Goal: Task Accomplishment & Management: Complete application form

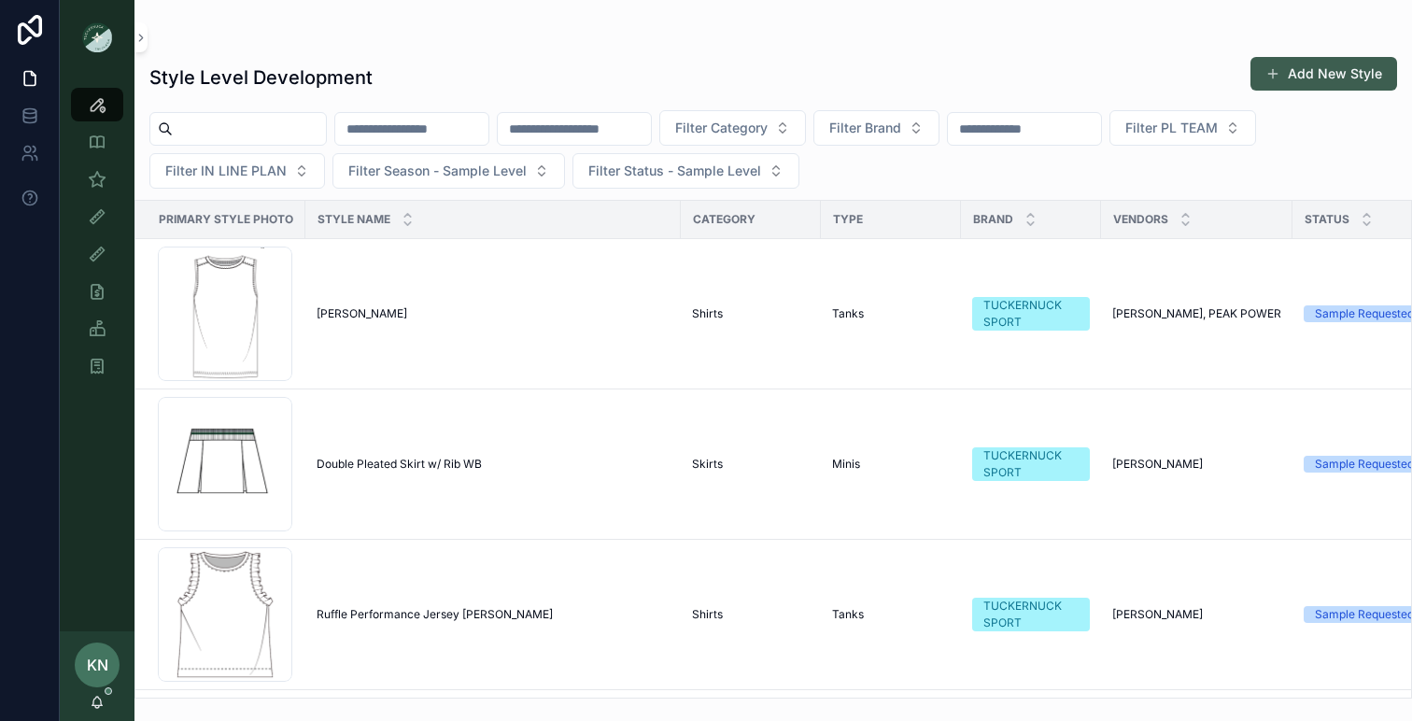
click at [1295, 80] on button "Add New Style" at bounding box center [1324, 74] width 147 height 34
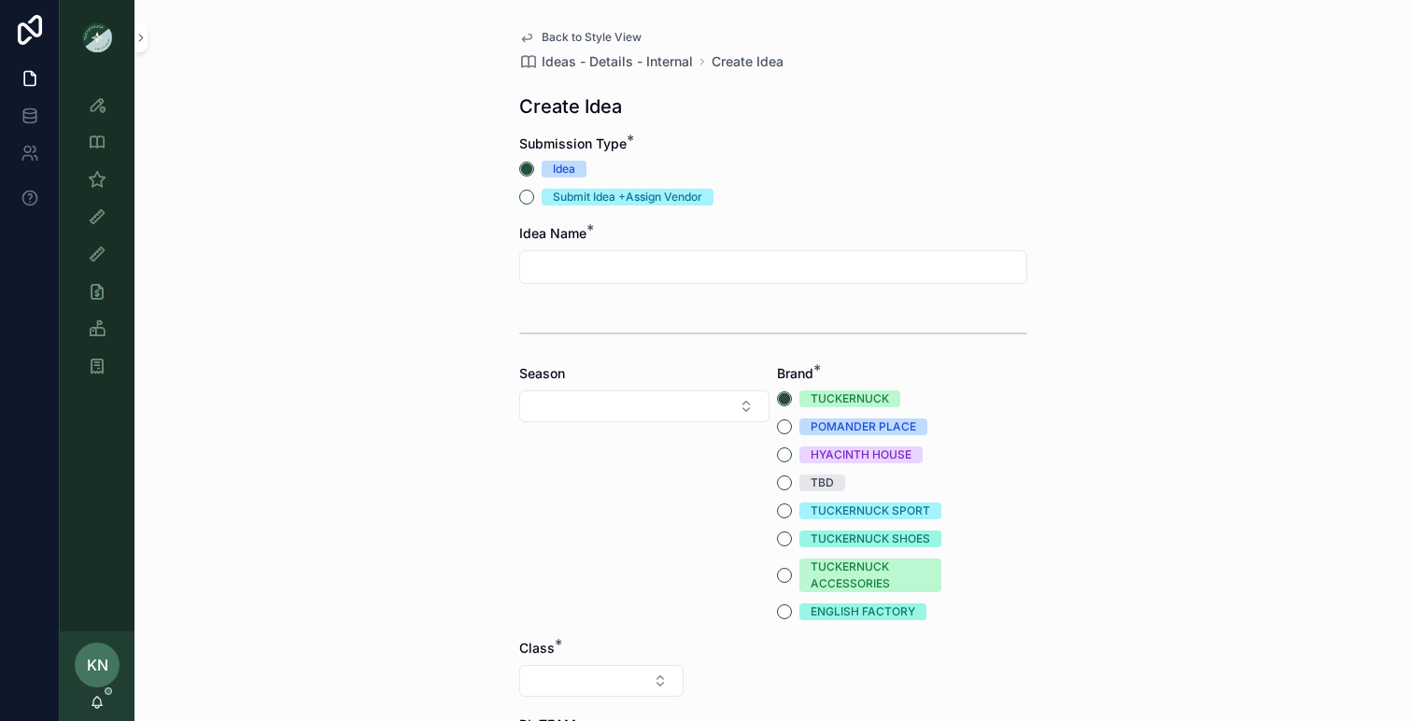
click at [670, 262] on input "scrollable content" at bounding box center [773, 267] width 506 height 26
type input "*"
type input "**********"
click at [707, 394] on button "Select Button" at bounding box center [644, 406] width 250 height 32
click at [578, 710] on div "SS26" at bounding box center [644, 719] width 241 height 30
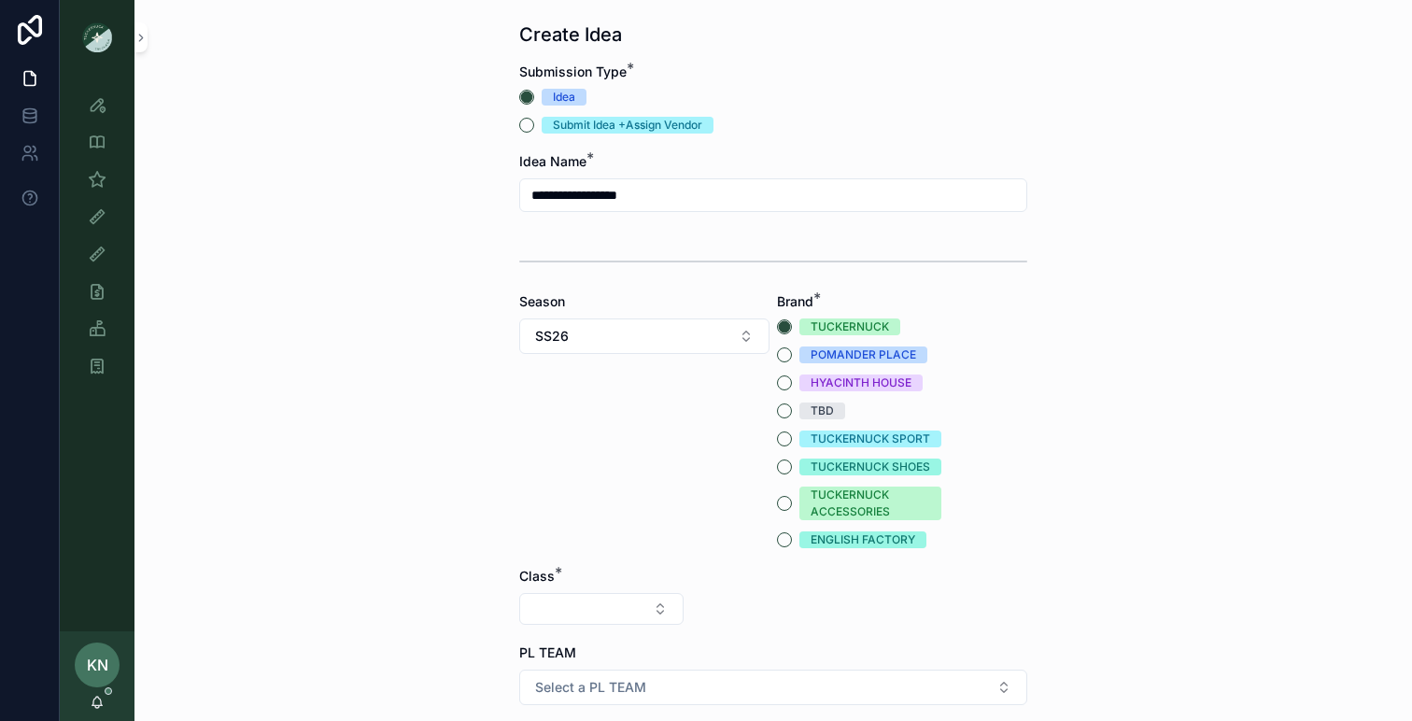
scroll to position [81, 0]
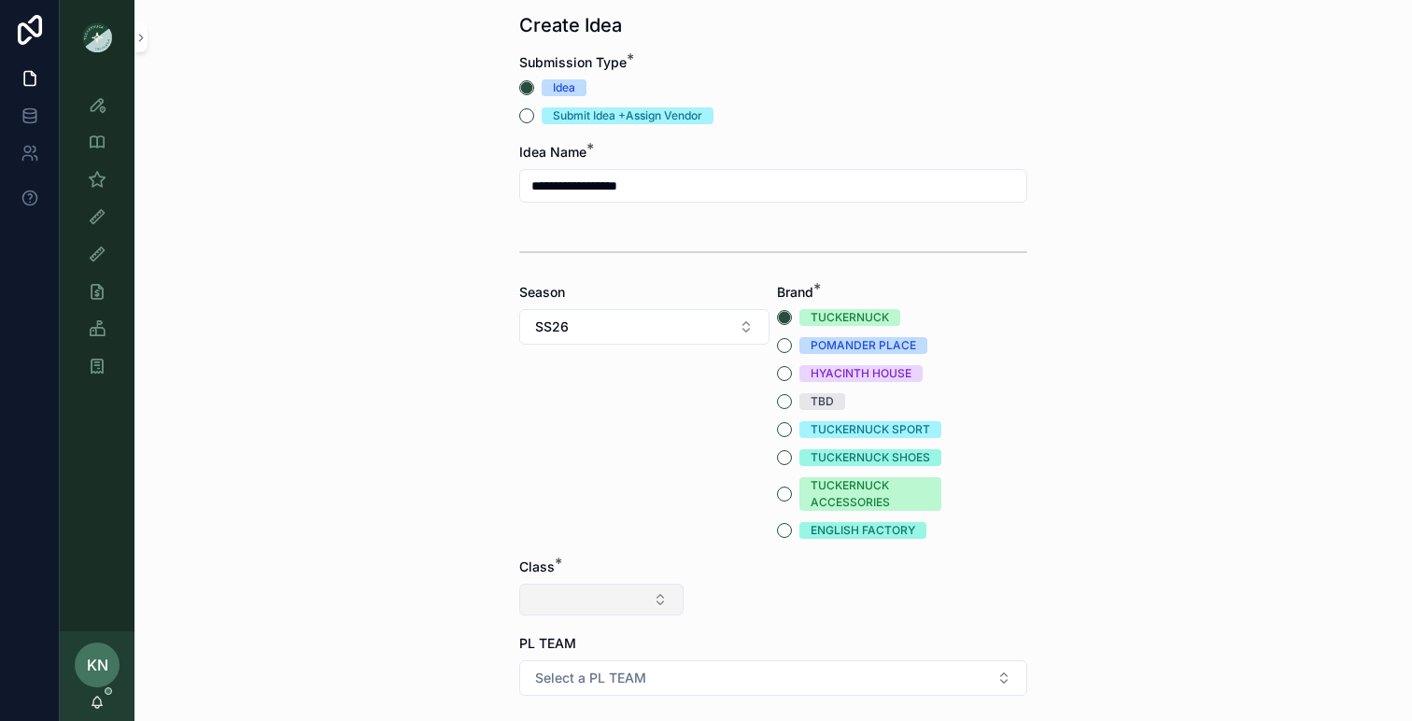
click at [611, 604] on button "Select Button" at bounding box center [601, 600] width 164 height 32
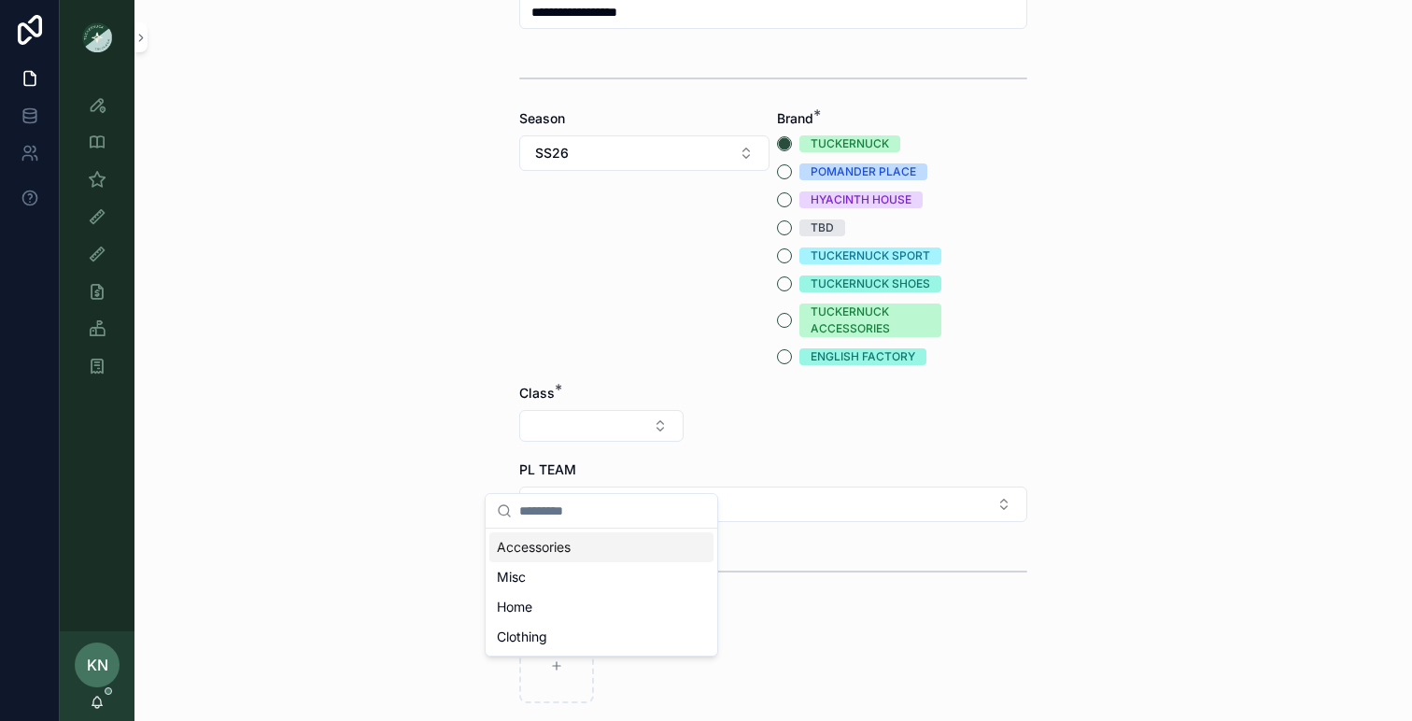
scroll to position [258, 0]
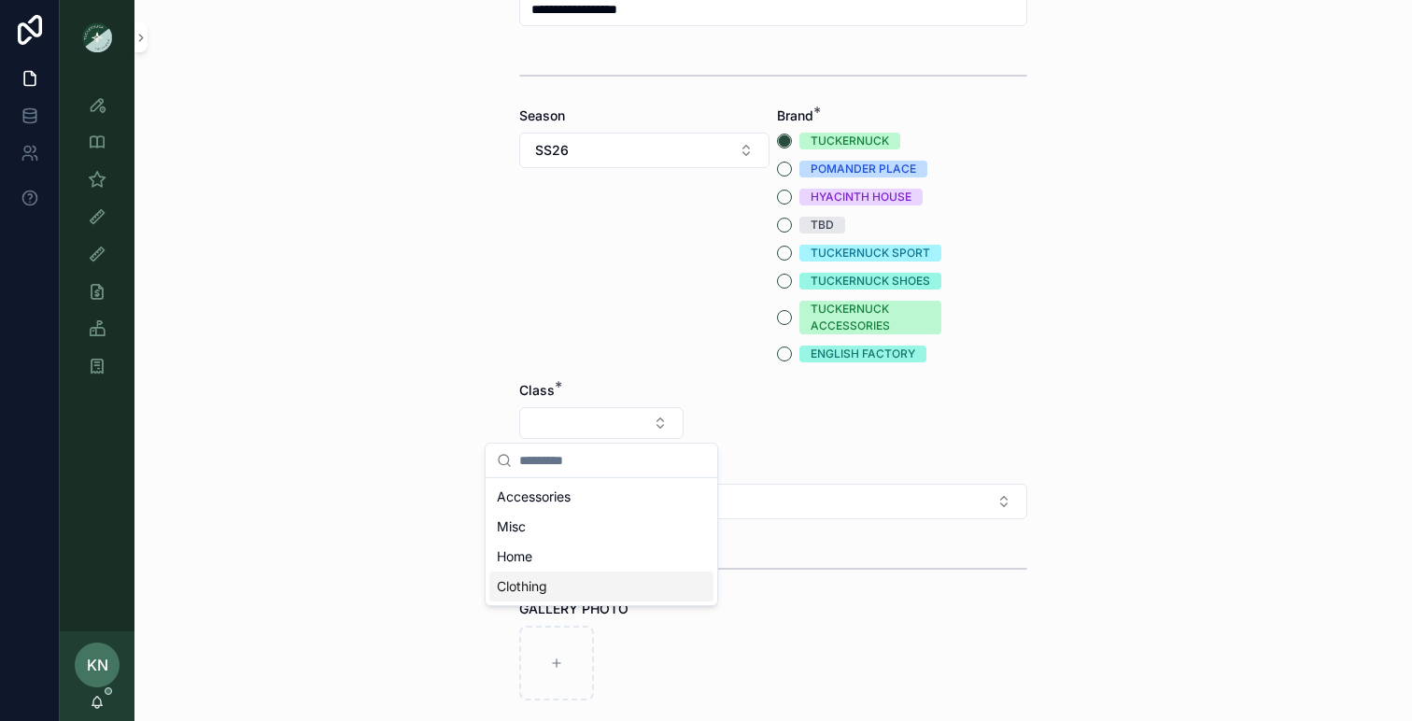
click at [598, 582] on div "Clothing" at bounding box center [601, 587] width 224 height 30
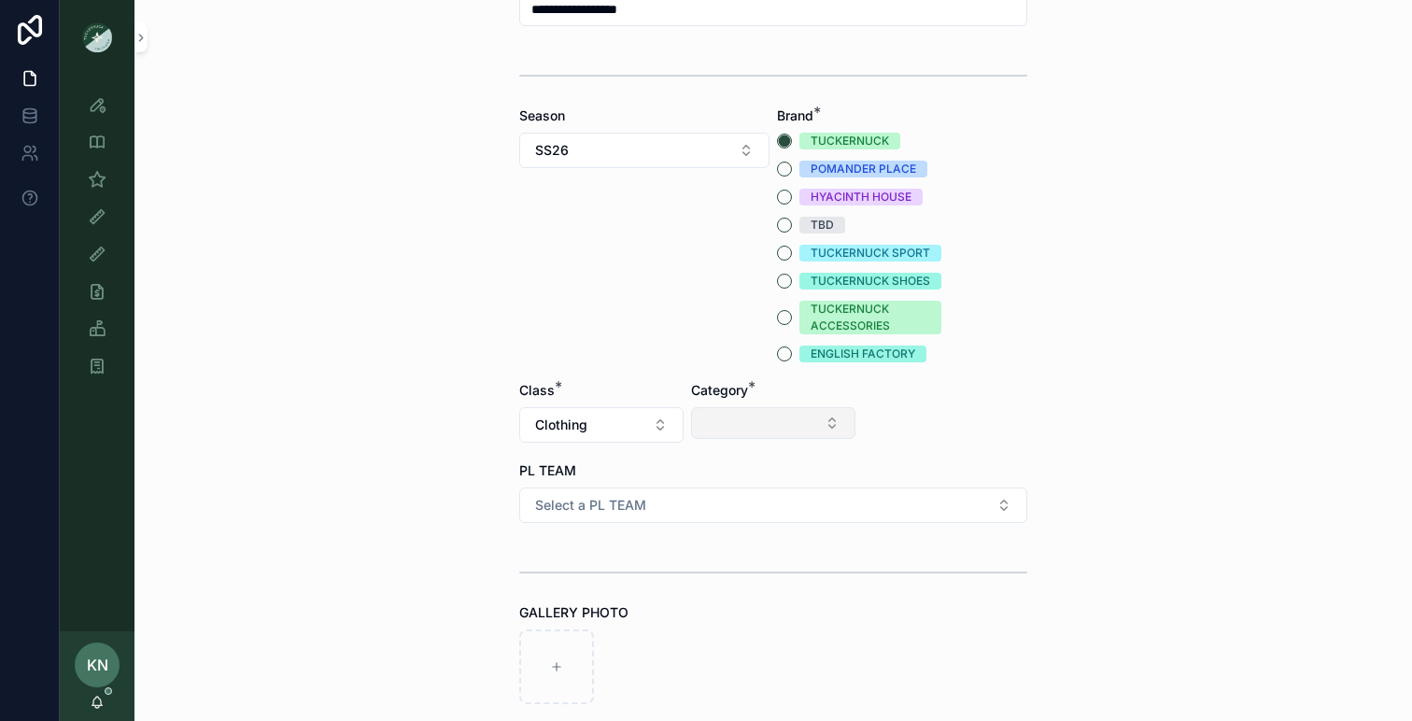
click at [759, 428] on button "Select Button" at bounding box center [773, 423] width 164 height 32
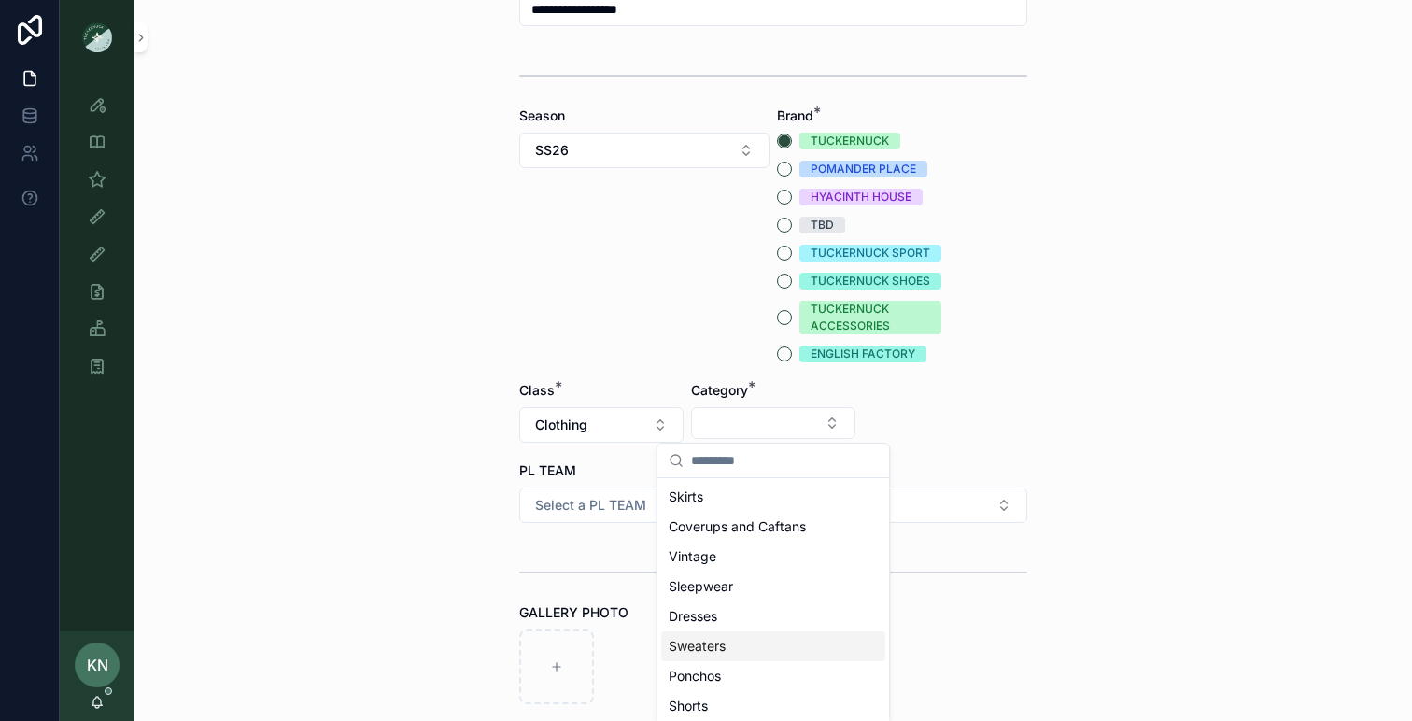
click at [715, 647] on span "Sweaters" at bounding box center [697, 646] width 57 height 19
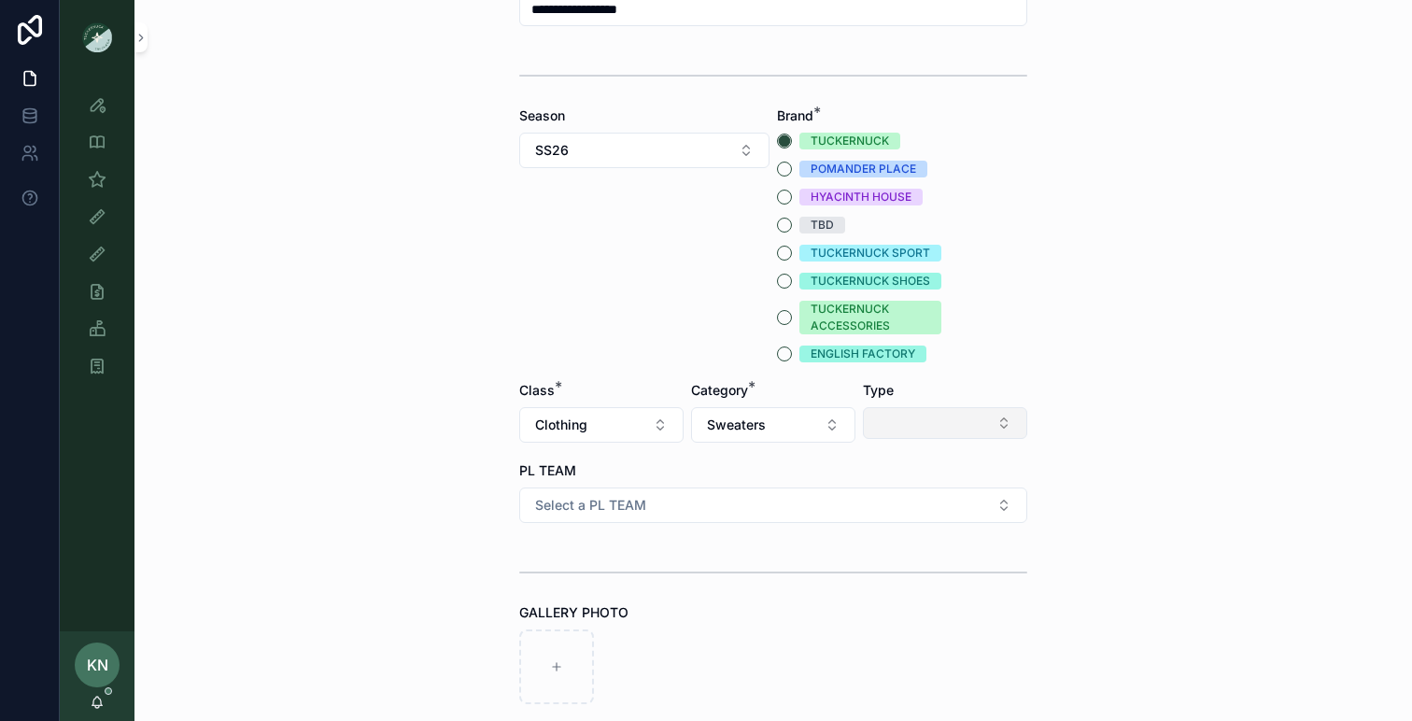
click at [949, 419] on button "Select Button" at bounding box center [945, 423] width 164 height 32
click at [879, 504] on span "Cardigans" at bounding box center [872, 497] width 63 height 19
click at [835, 510] on button "Select a PL TEAM" at bounding box center [773, 505] width 508 height 35
click at [736, 630] on div "PHILLY" at bounding box center [773, 636] width 499 height 28
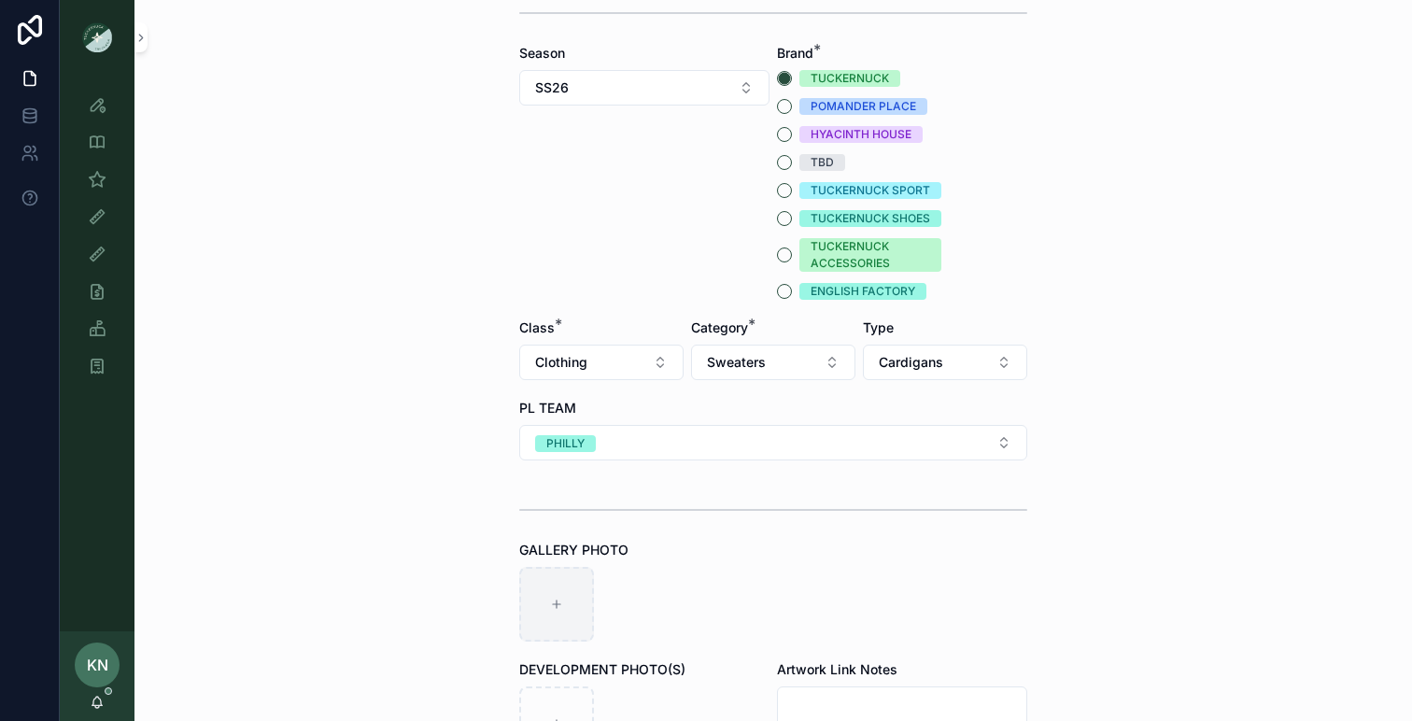
scroll to position [339, 0]
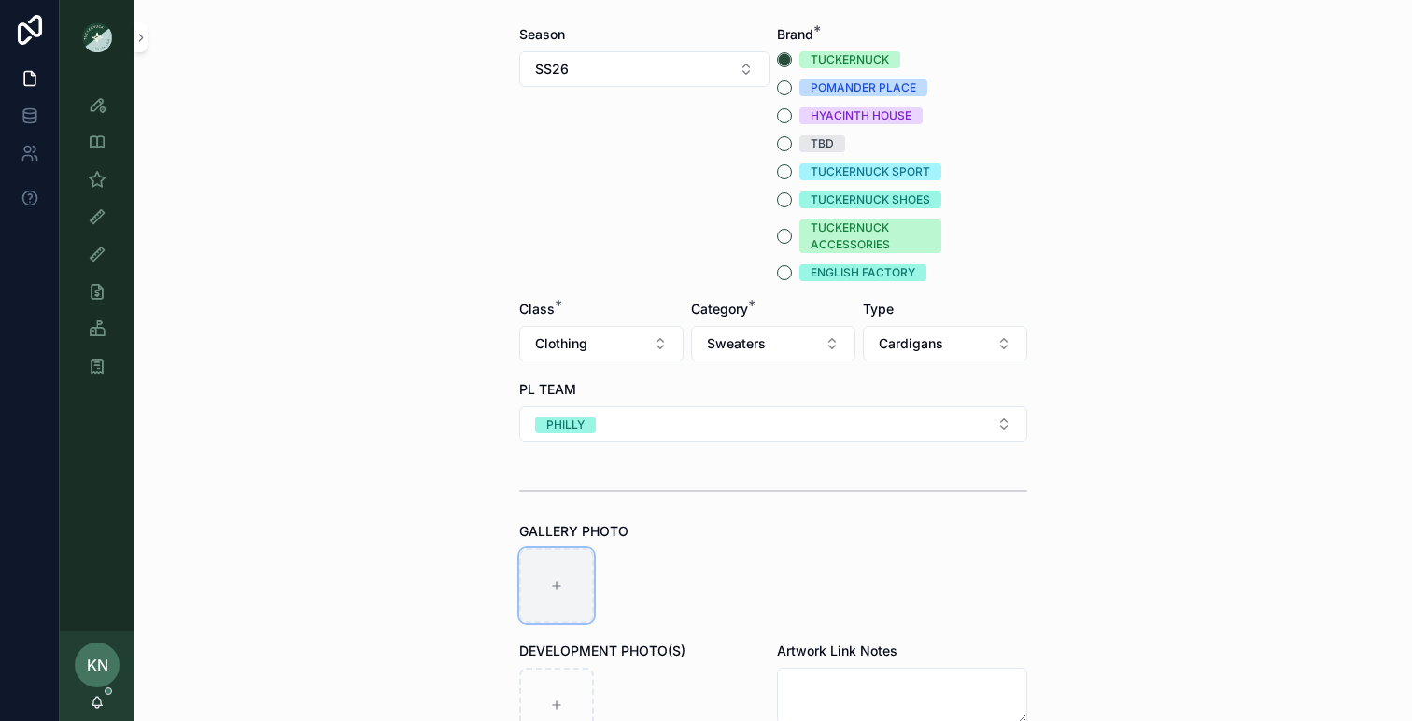
click at [577, 591] on div "scrollable content" at bounding box center [556, 585] width 75 height 75
type input "**********"
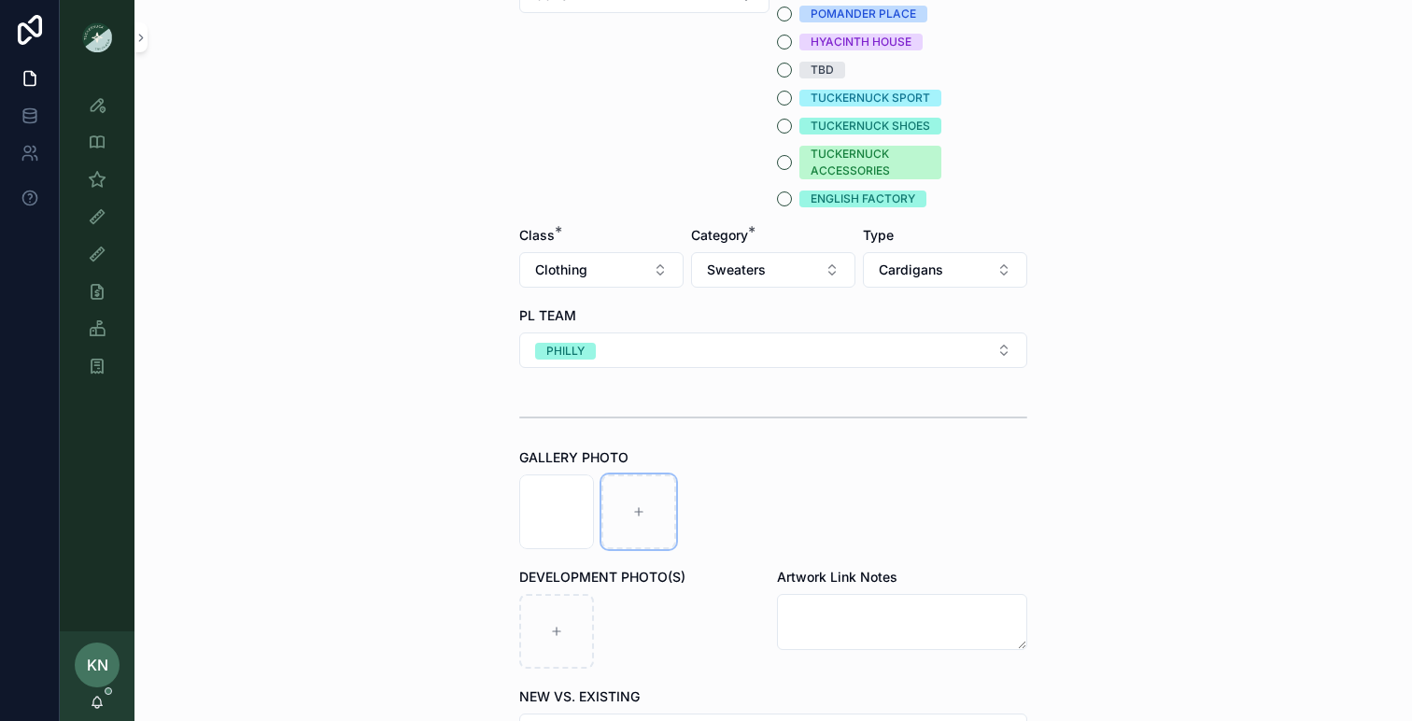
scroll to position [464, 0]
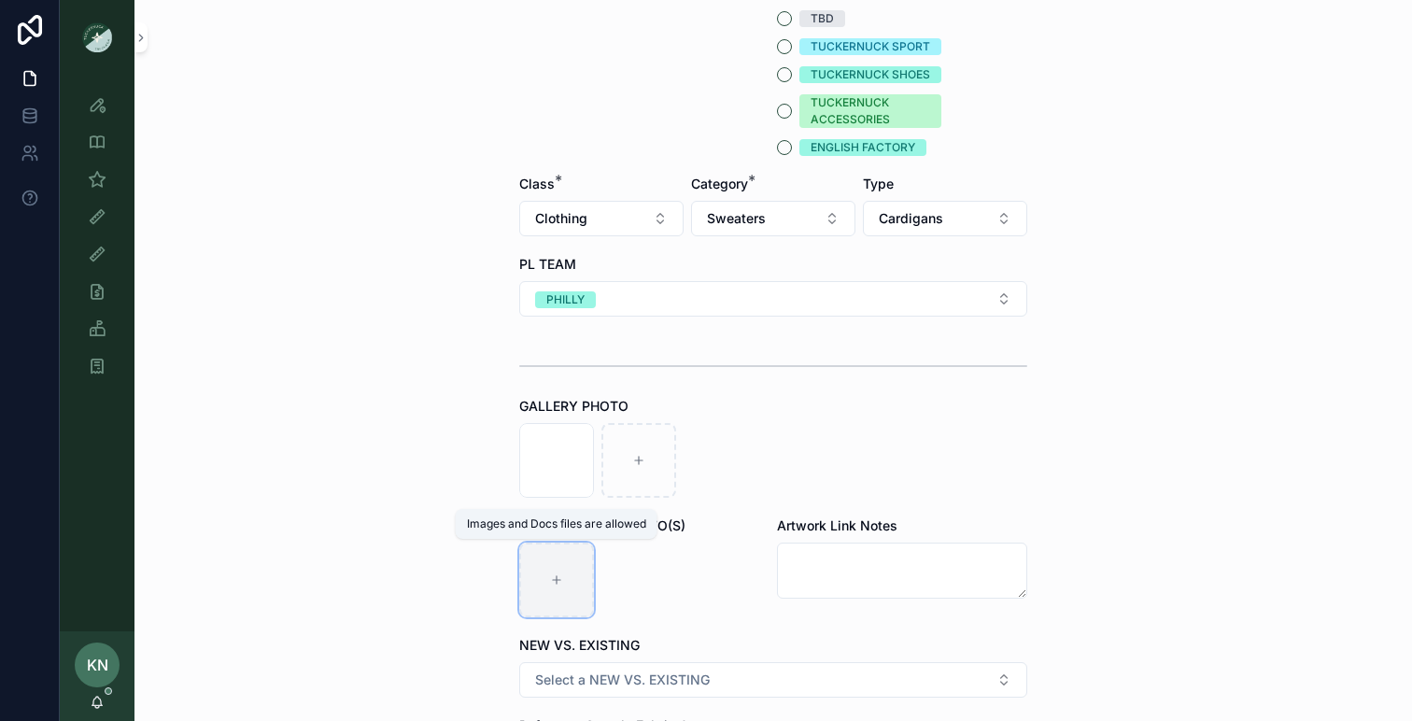
click at [580, 573] on div "scrollable content" at bounding box center [556, 580] width 75 height 75
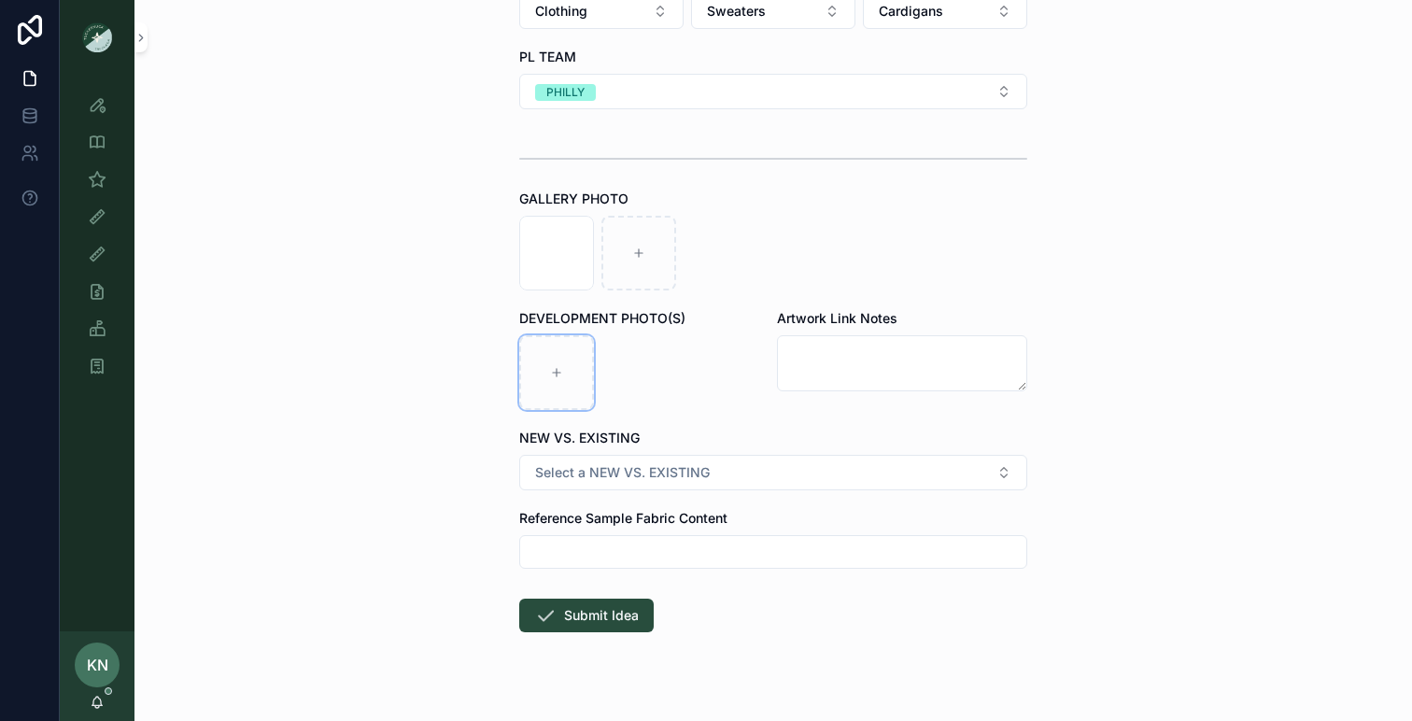
scroll to position [675, 0]
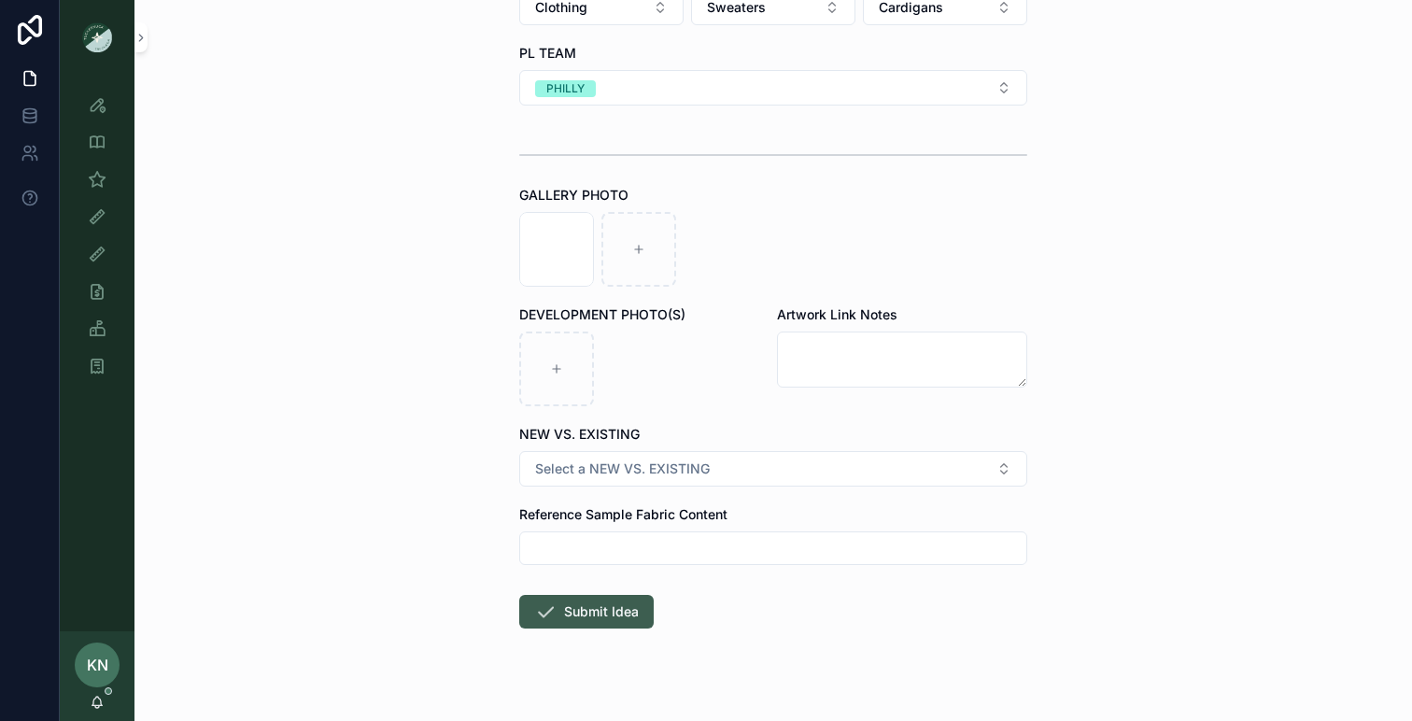
click at [597, 608] on button "Submit Idea" at bounding box center [586, 612] width 135 height 34
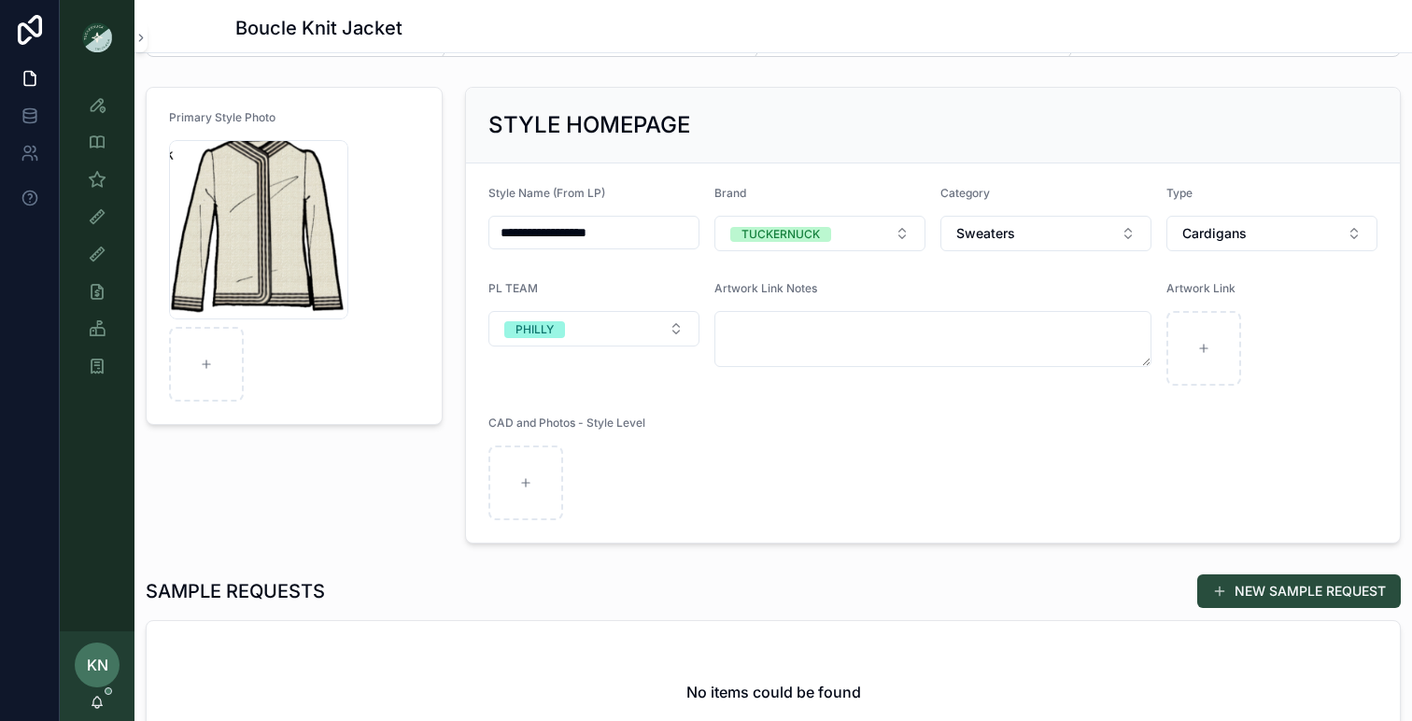
scroll to position [116, 0]
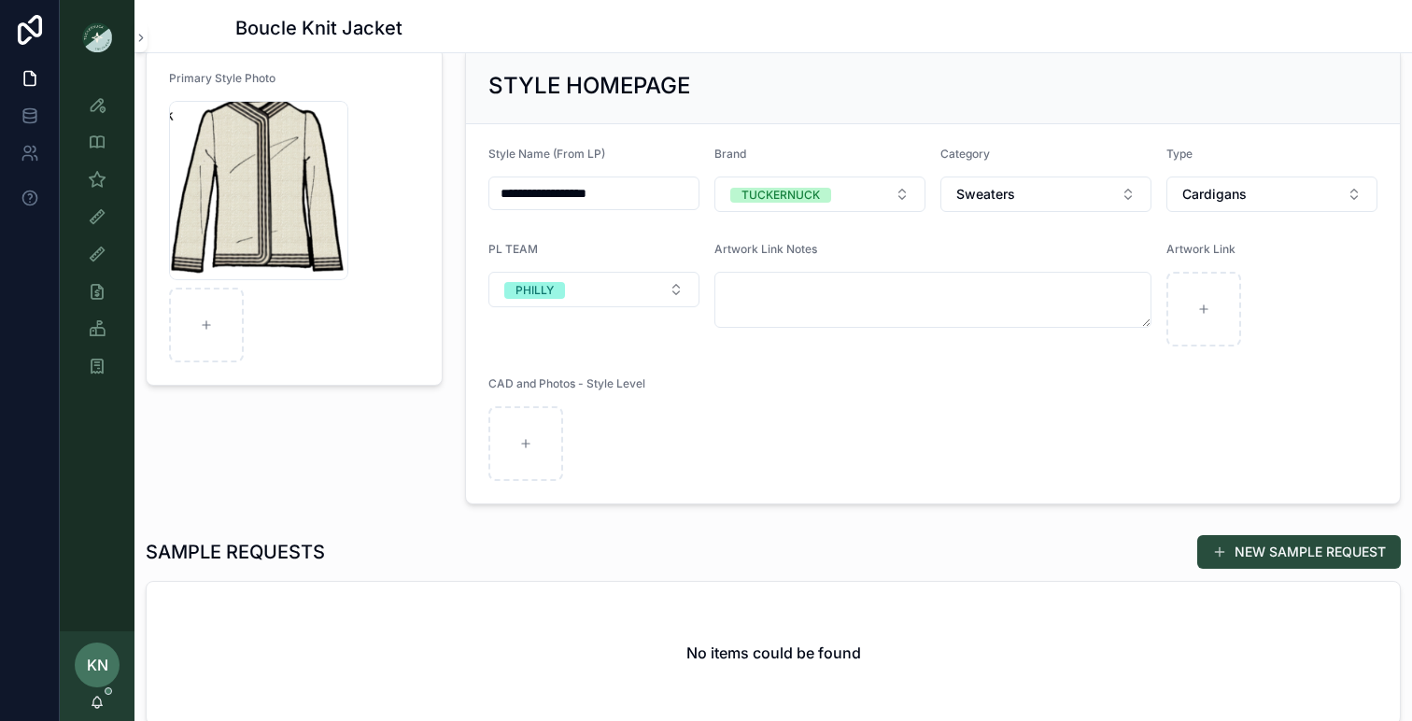
click at [503, 649] on div "No items could be found" at bounding box center [774, 653] width 1254 height 142
click at [1315, 559] on button "NEW SAMPLE REQUEST" at bounding box center [1299, 552] width 204 height 34
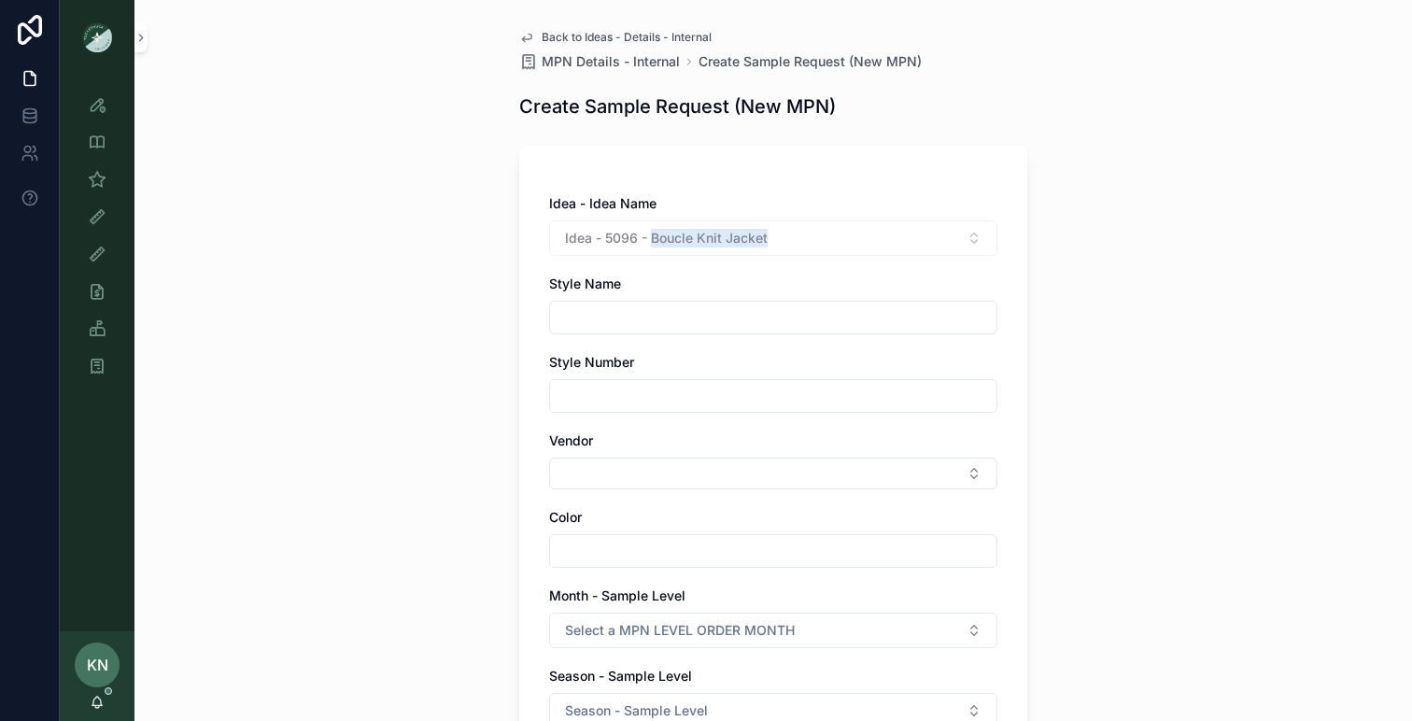
drag, startPoint x: 776, startPoint y: 234, endPoint x: 651, endPoint y: 235, distance: 125.2
click at [651, 236] on div "Idea - 5096 - Boucle Knit Jacket" at bounding box center [773, 237] width 448 height 35
copy span "Boucle Knit Jacket"
click at [622, 305] on input "scrollable content" at bounding box center [773, 318] width 446 height 26
paste input "**********"
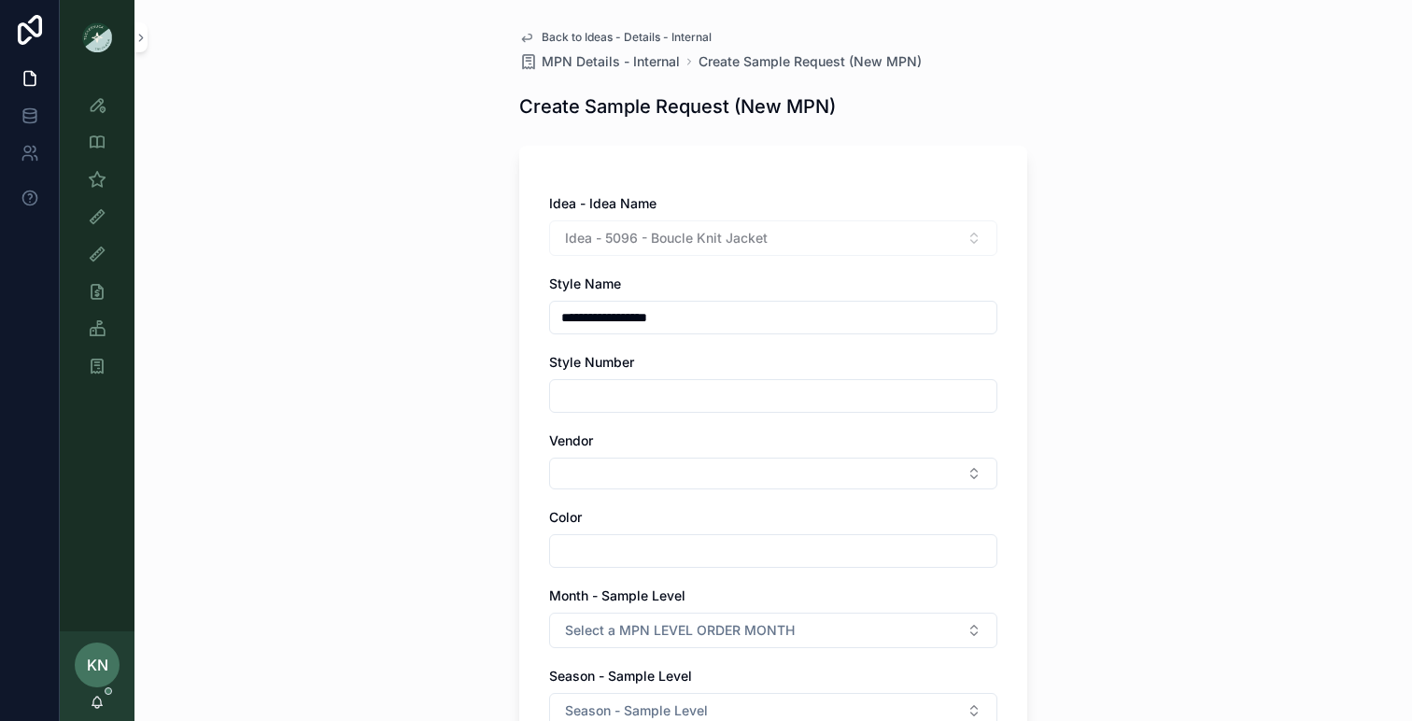
type input "**********"
click at [607, 398] on input "scrollable content" at bounding box center [773, 396] width 446 height 26
click at [602, 452] on div "Vendor" at bounding box center [773, 461] width 448 height 58
click at [602, 470] on button "Select Button" at bounding box center [773, 474] width 448 height 32
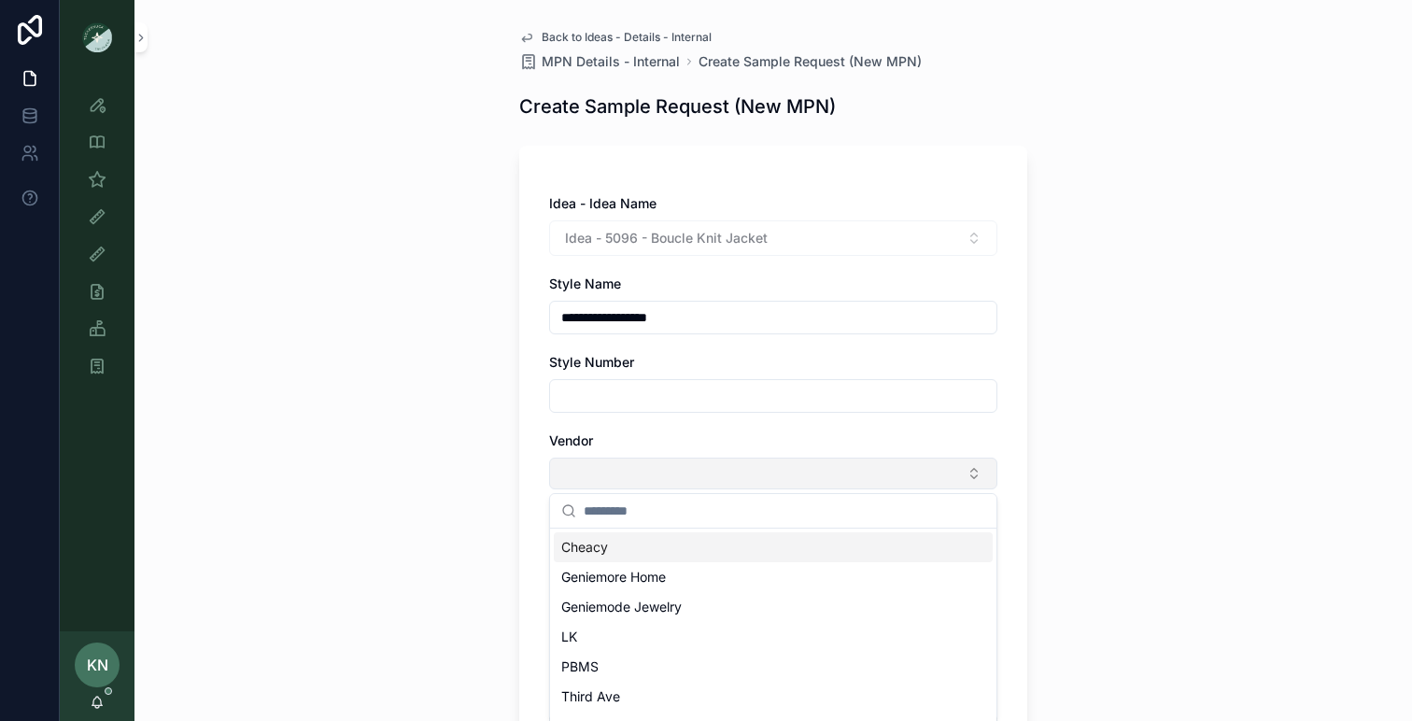
type input "*"
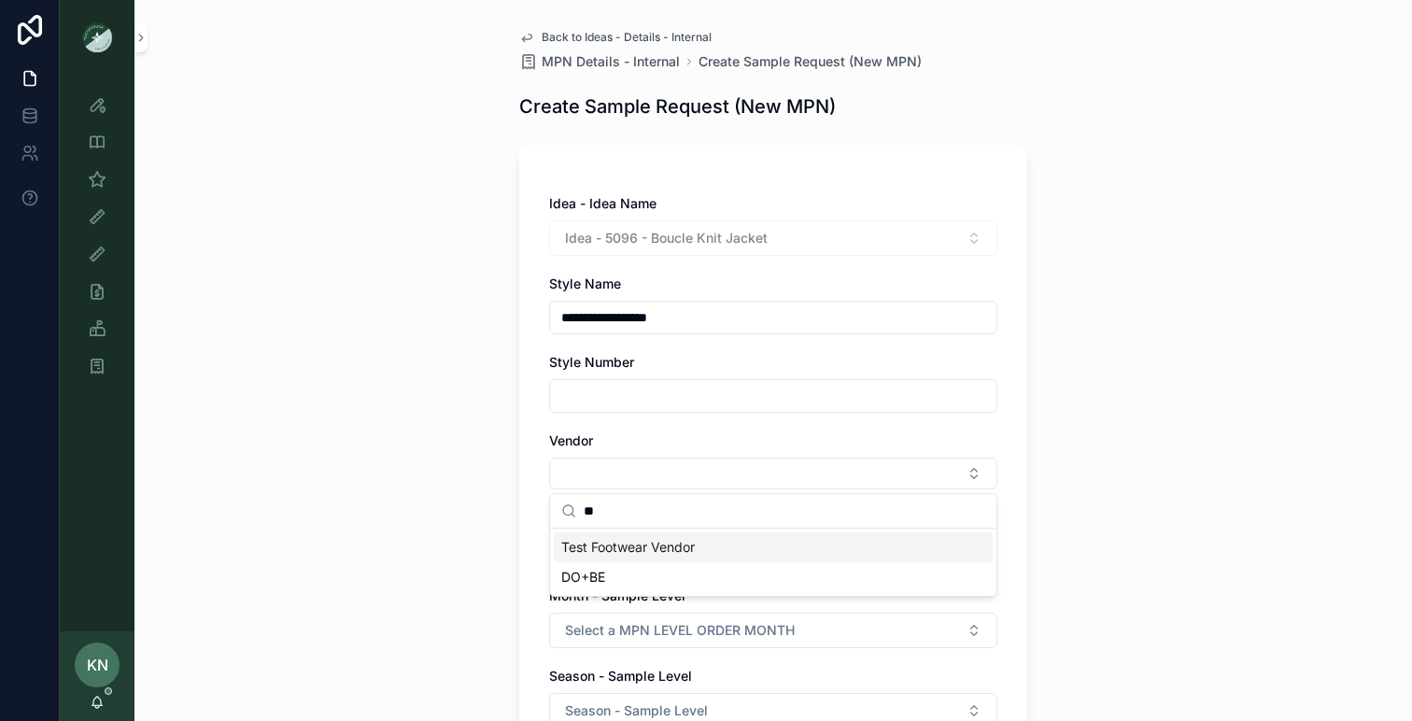
type input "**"
click at [618, 566] on div "DO+BE" at bounding box center [773, 577] width 439 height 30
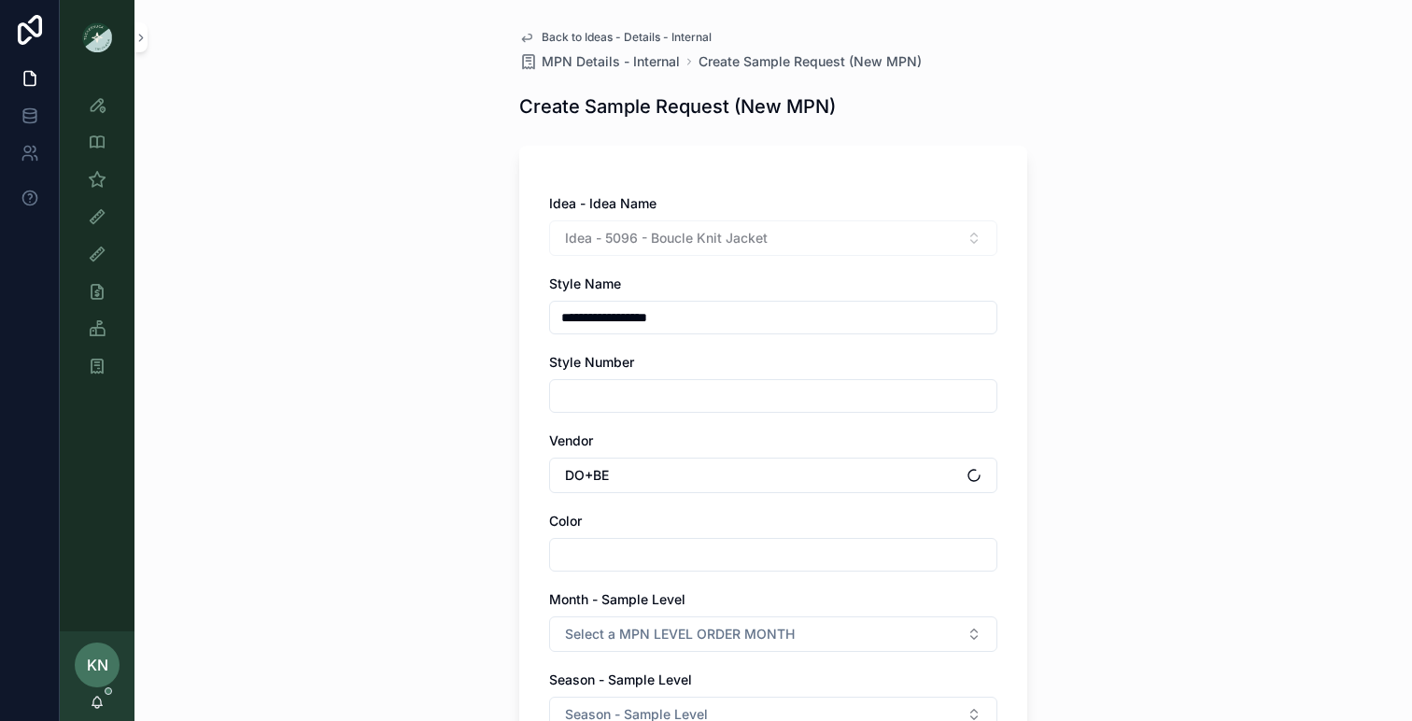
click at [618, 560] on input "scrollable content" at bounding box center [773, 555] width 446 height 26
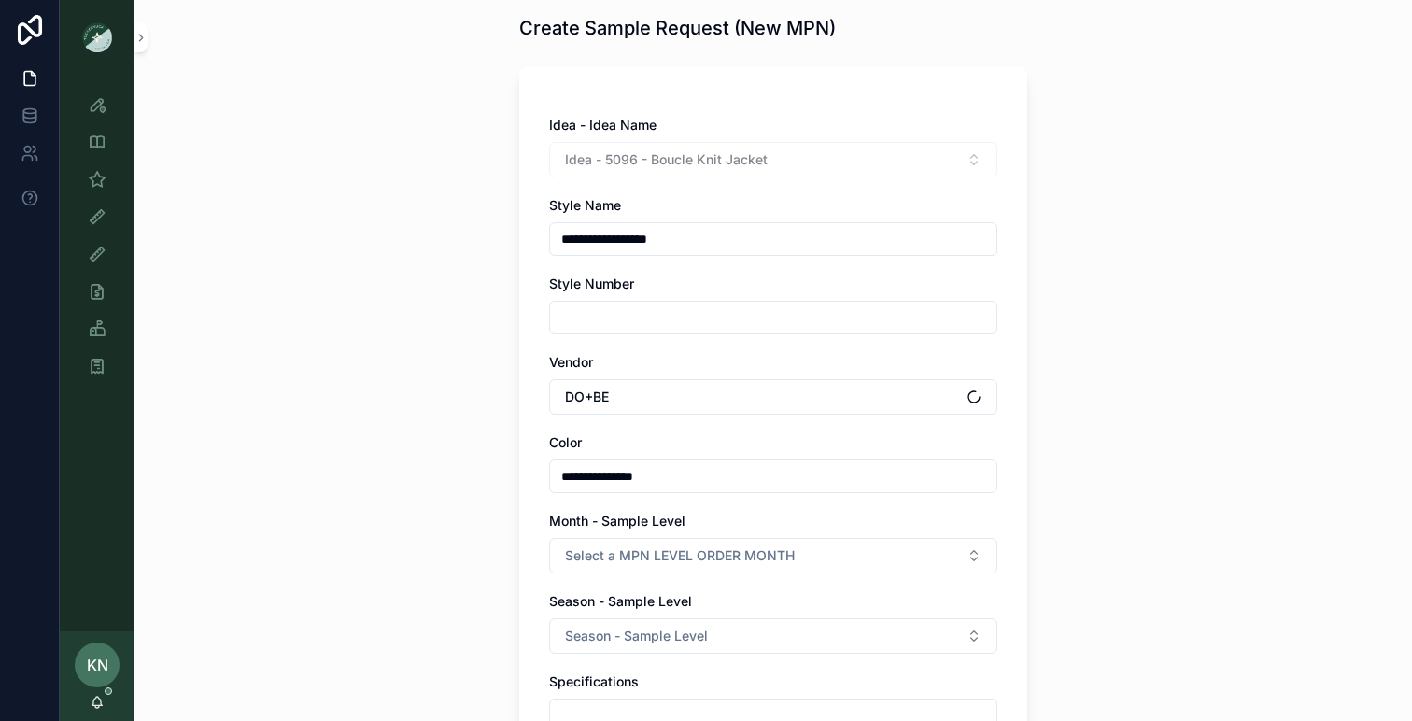
scroll to position [89, 0]
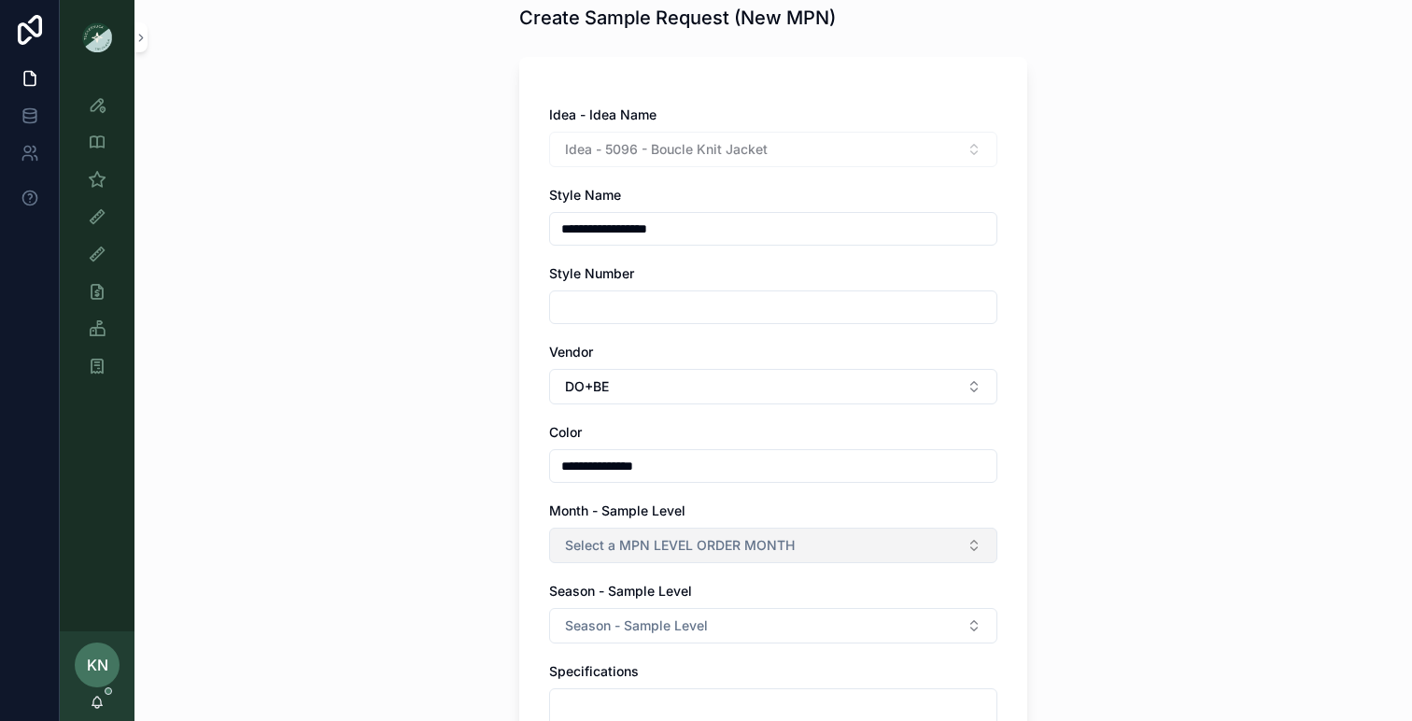
type input "**********"
click at [983, 551] on button "Select a MPN LEVEL ORDER MONTH" at bounding box center [773, 545] width 448 height 35
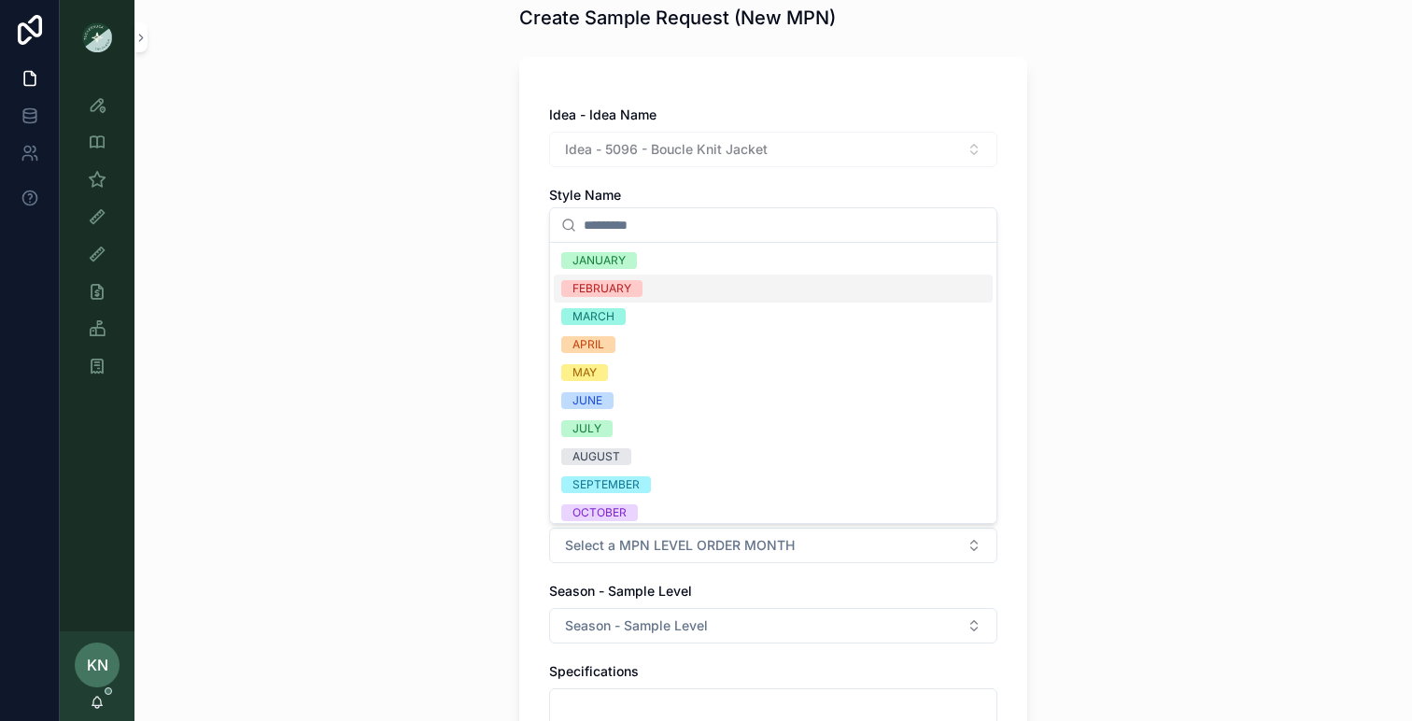
click at [574, 289] on div "FEBRUARY" at bounding box center [602, 288] width 59 height 17
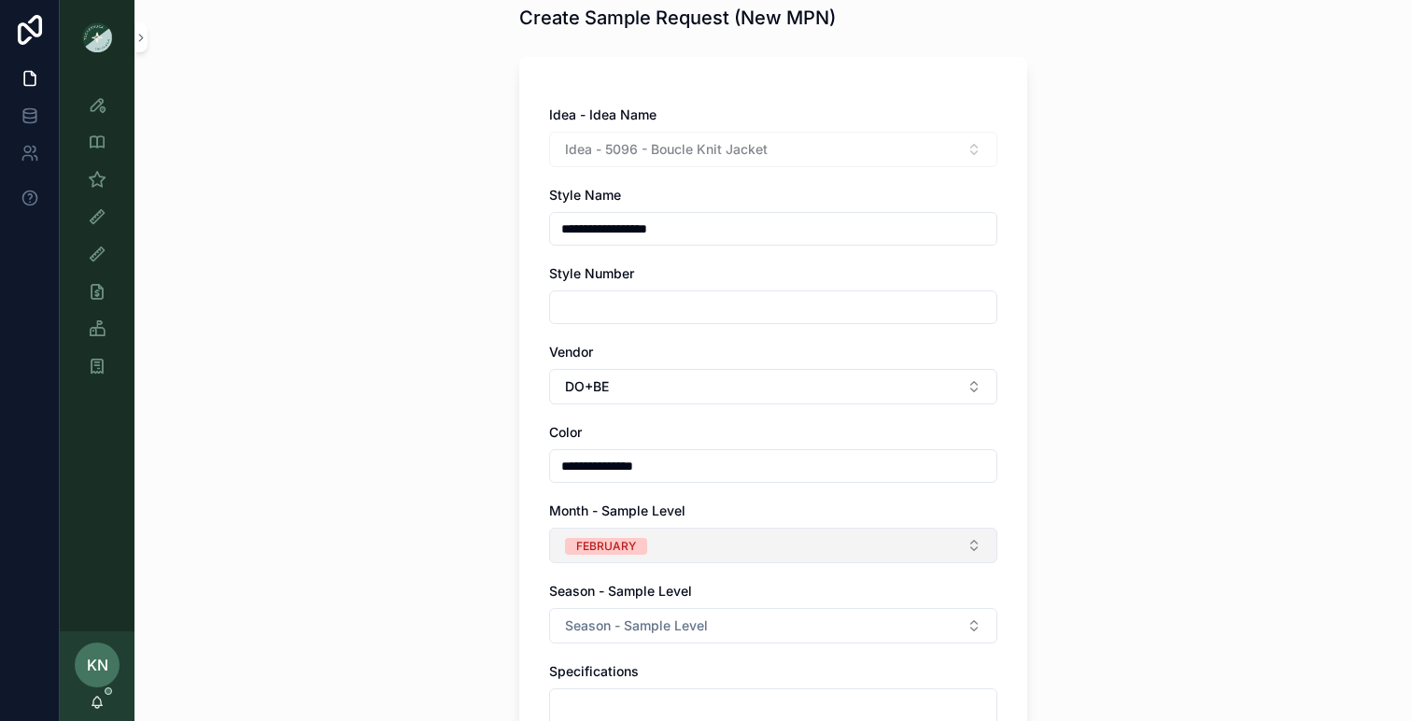
click at [672, 541] on button "FEBRUARY" at bounding box center [773, 545] width 448 height 35
click at [615, 586] on span "Season - Sample Level" at bounding box center [620, 591] width 143 height 16
click at [650, 540] on button "FEBRUARY" at bounding box center [773, 545] width 448 height 35
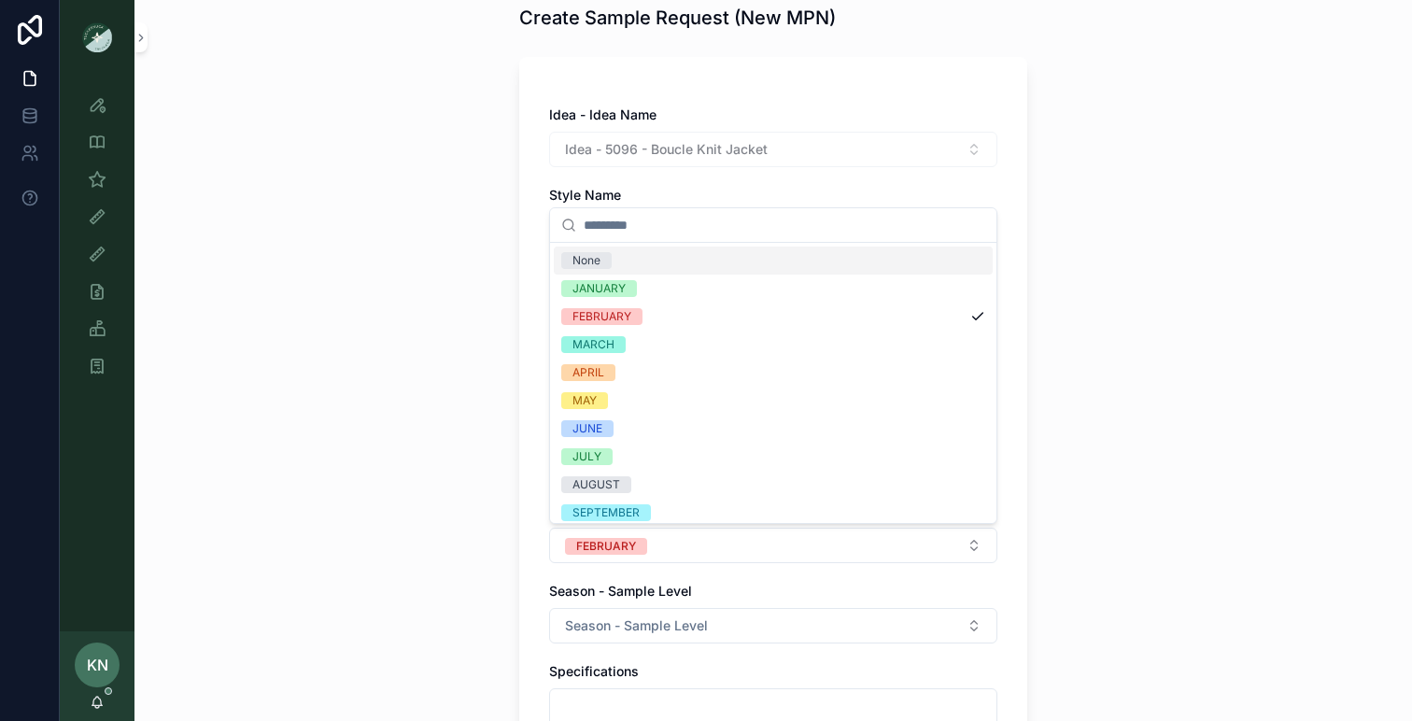
click at [583, 262] on div "None" at bounding box center [587, 260] width 28 height 17
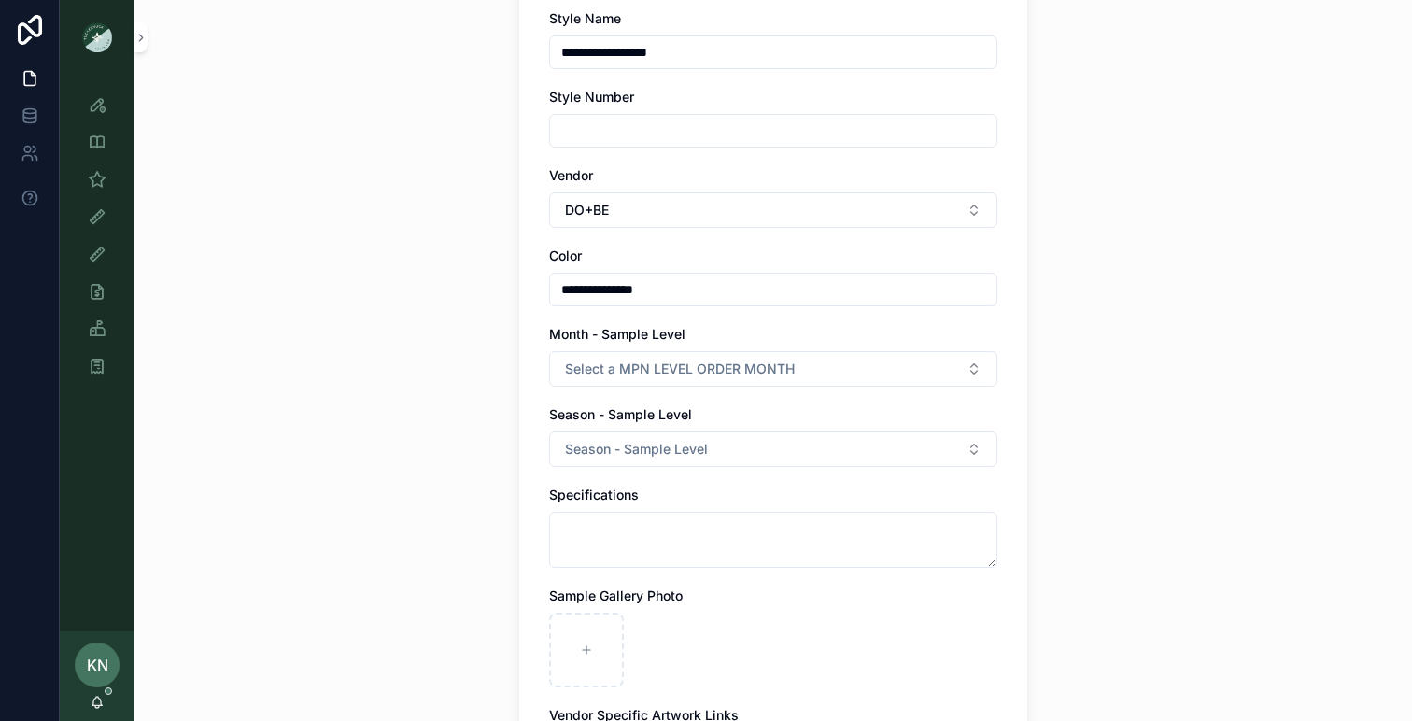
scroll to position [305, 0]
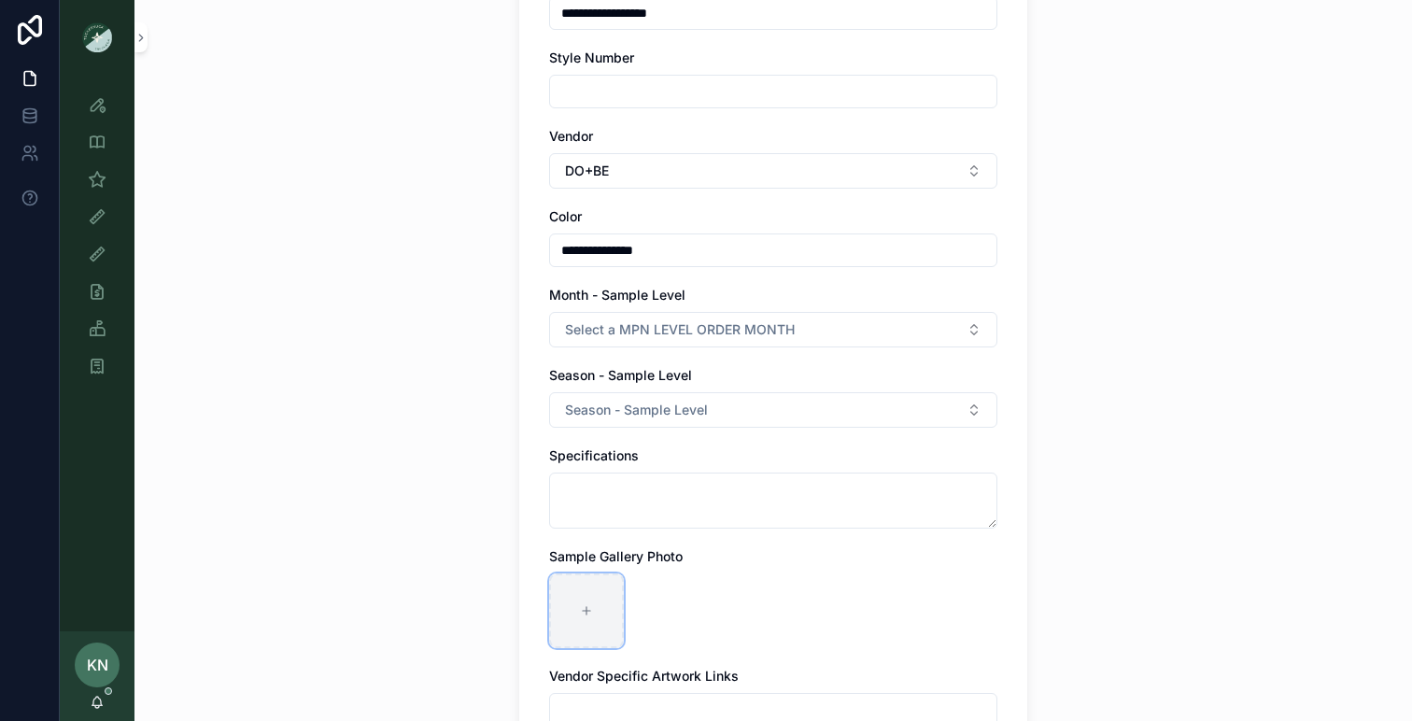
click at [586, 631] on div "scrollable content" at bounding box center [586, 611] width 75 height 75
type input "**********"
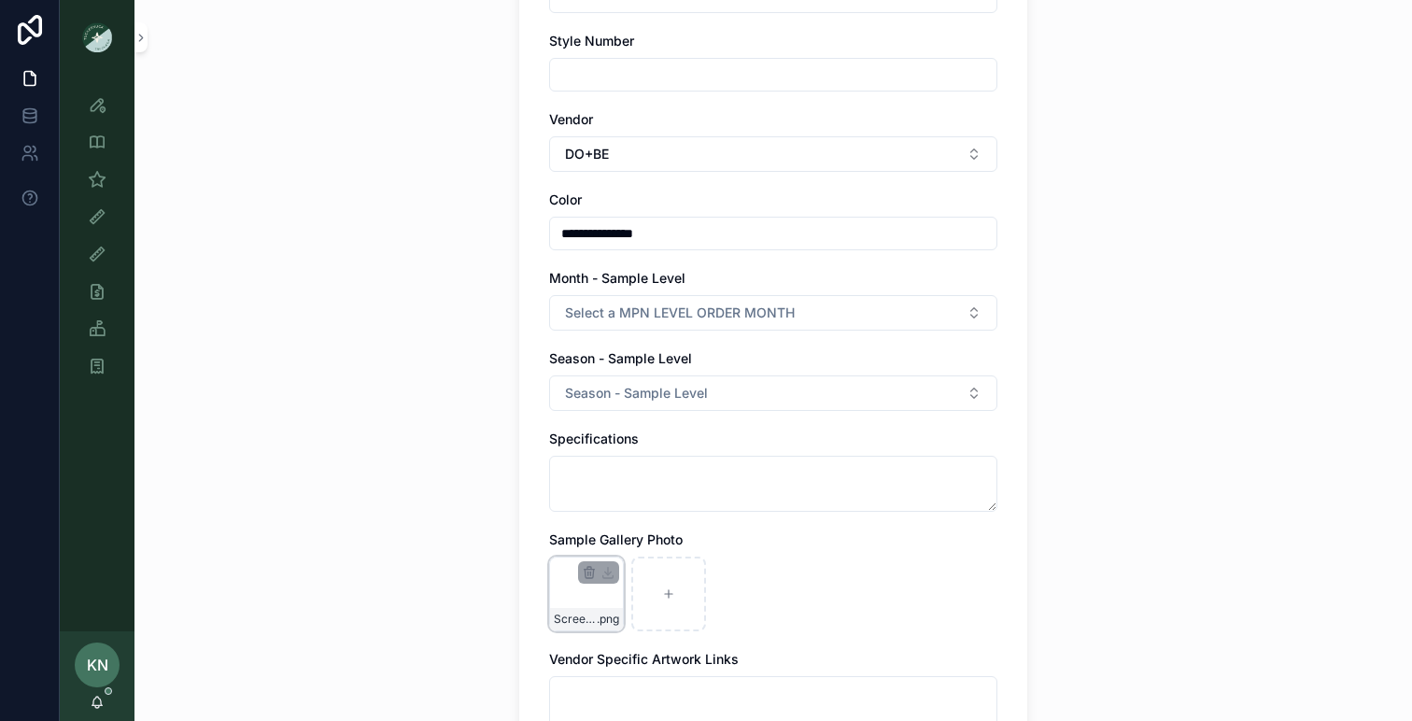
click at [609, 597] on div "Screenshot [DATE] 10.44.56 AM .png" at bounding box center [586, 594] width 75 height 75
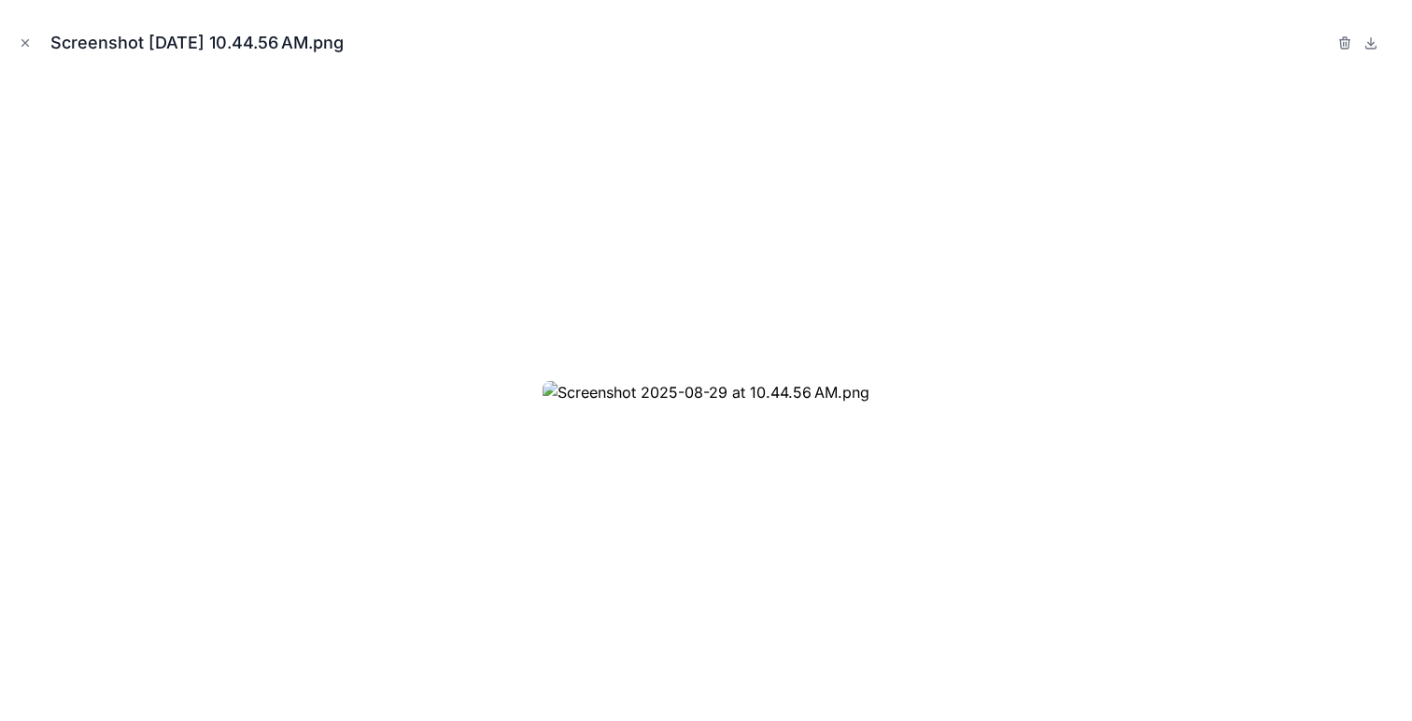
click at [18, 28] on div "Screenshot [DATE] 10.44.56 AM.png" at bounding box center [706, 43] width 1382 height 56
click at [18, 31] on div "Screenshot [DATE] 10.44.56 AM.png" at bounding box center [706, 43] width 1382 height 56
click at [21, 36] on icon "Close modal" at bounding box center [25, 42] width 13 height 13
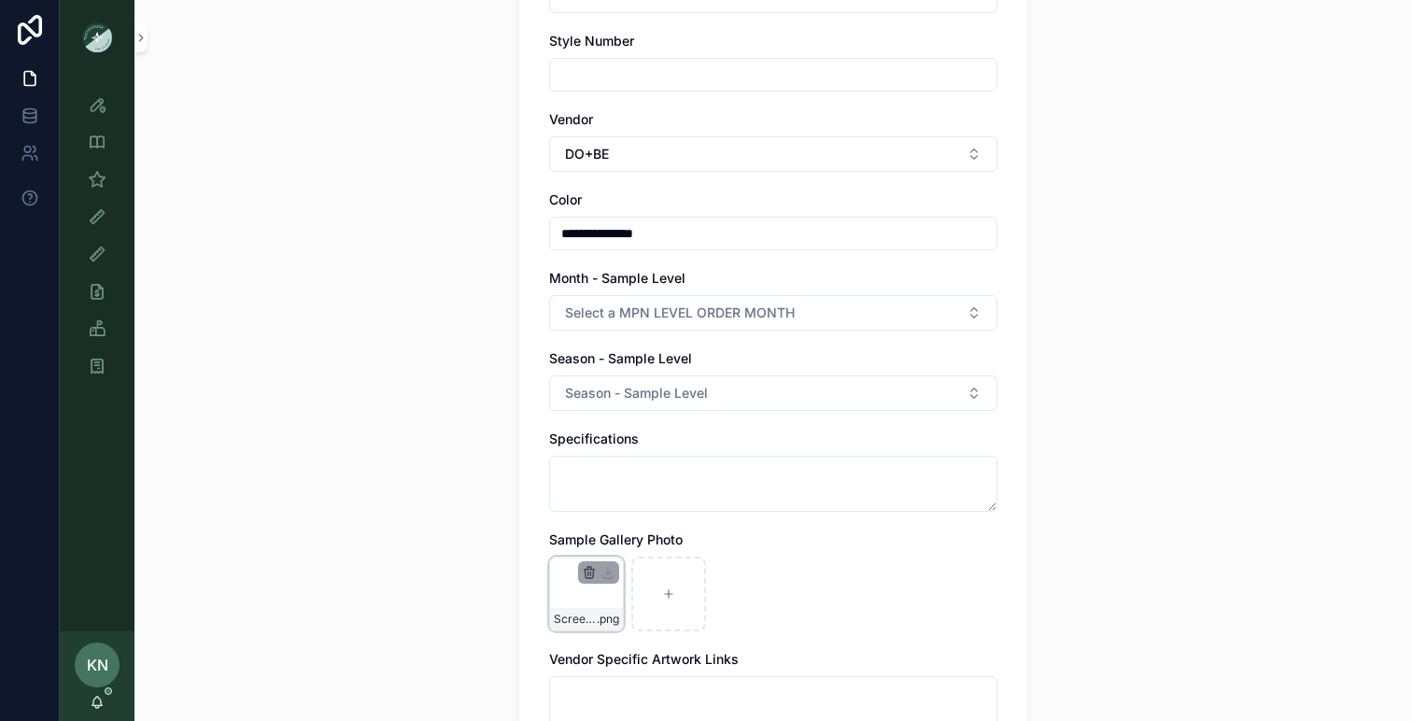
click at [591, 571] on icon "scrollable content" at bounding box center [589, 572] width 15 height 15
click at [630, 538] on icon "scrollable content" at bounding box center [630, 540] width 0 height 4
click at [581, 592] on icon "scrollable content" at bounding box center [586, 594] width 13 height 13
type input "**********"
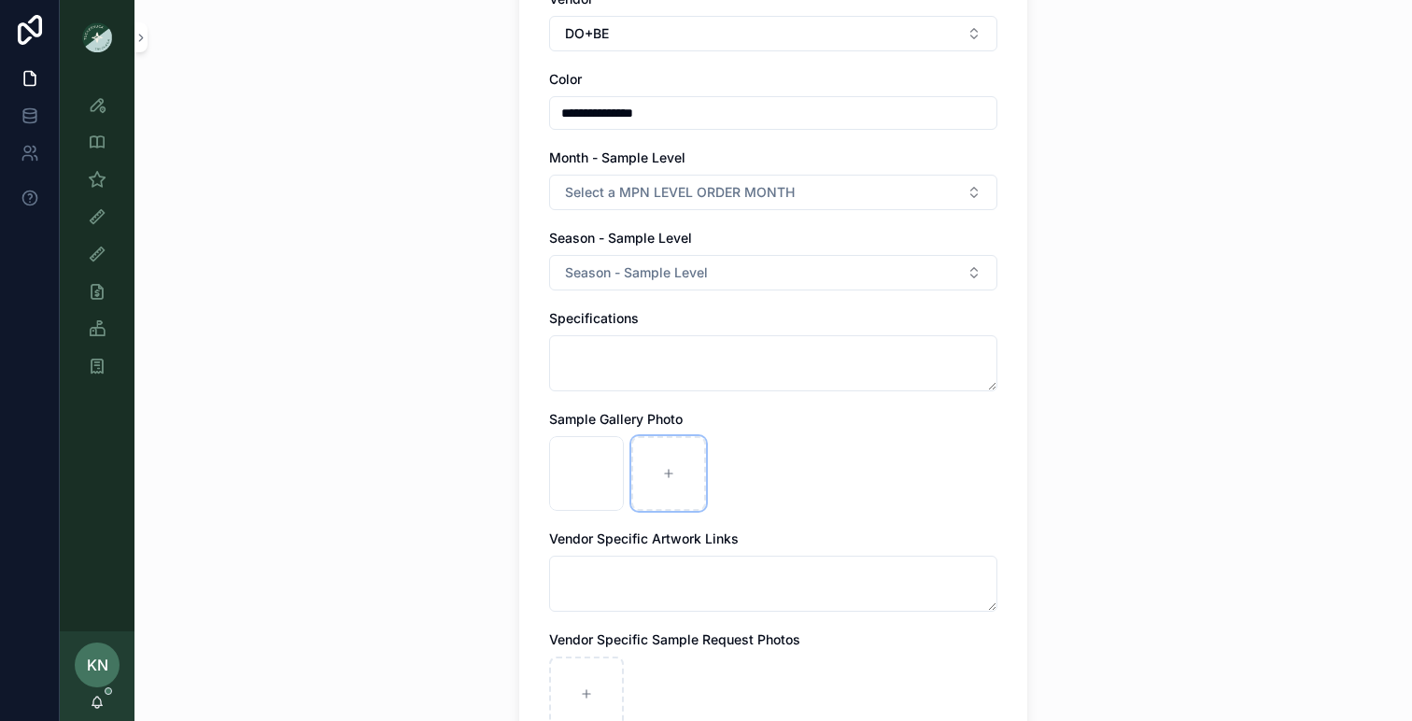
scroll to position [506, 0]
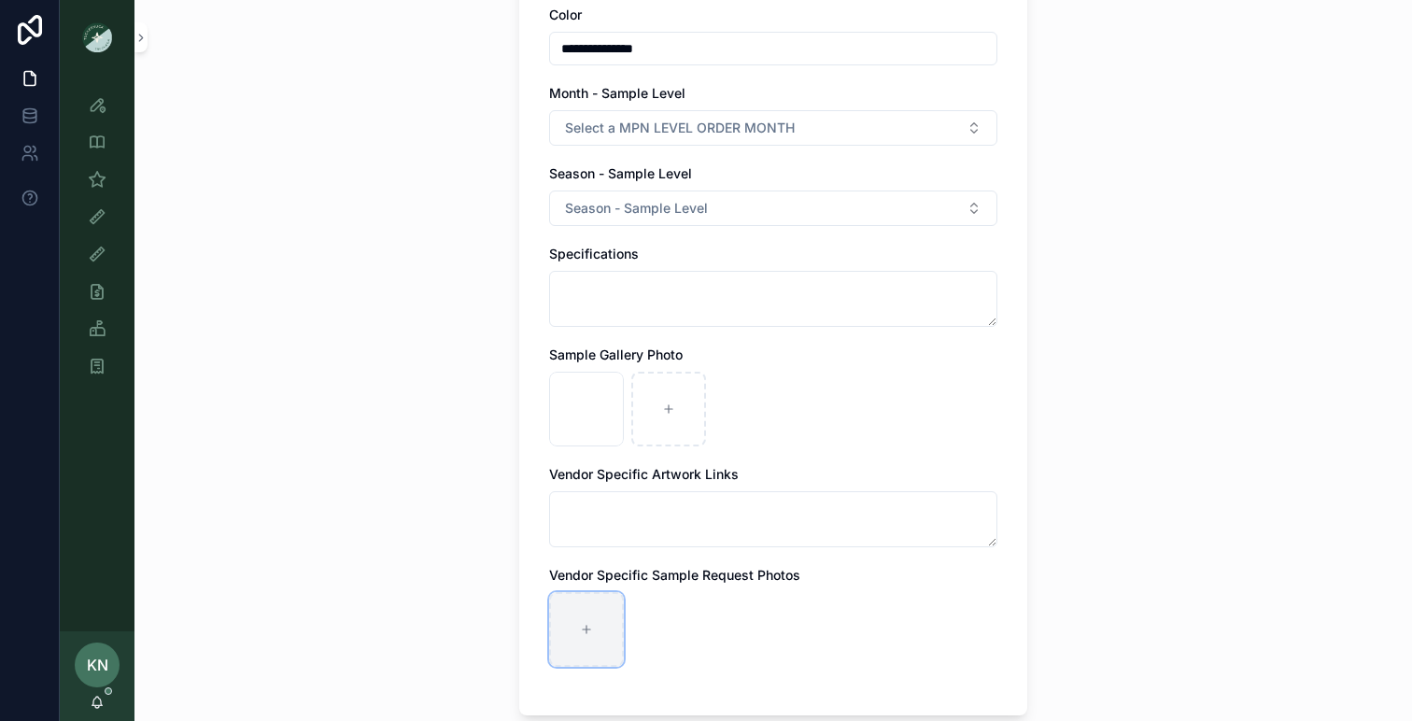
click at [587, 628] on icon "scrollable content" at bounding box center [586, 629] width 13 height 13
type input "**********"
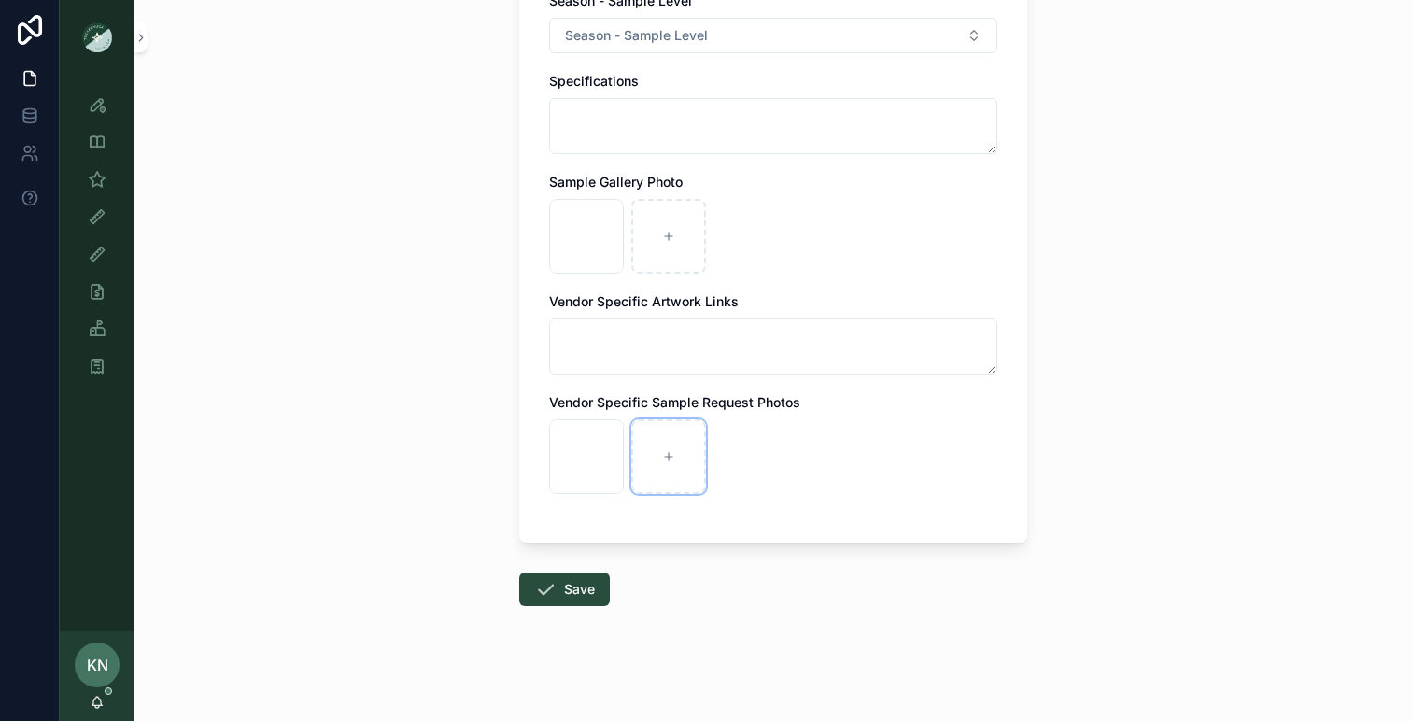
scroll to position [684, 0]
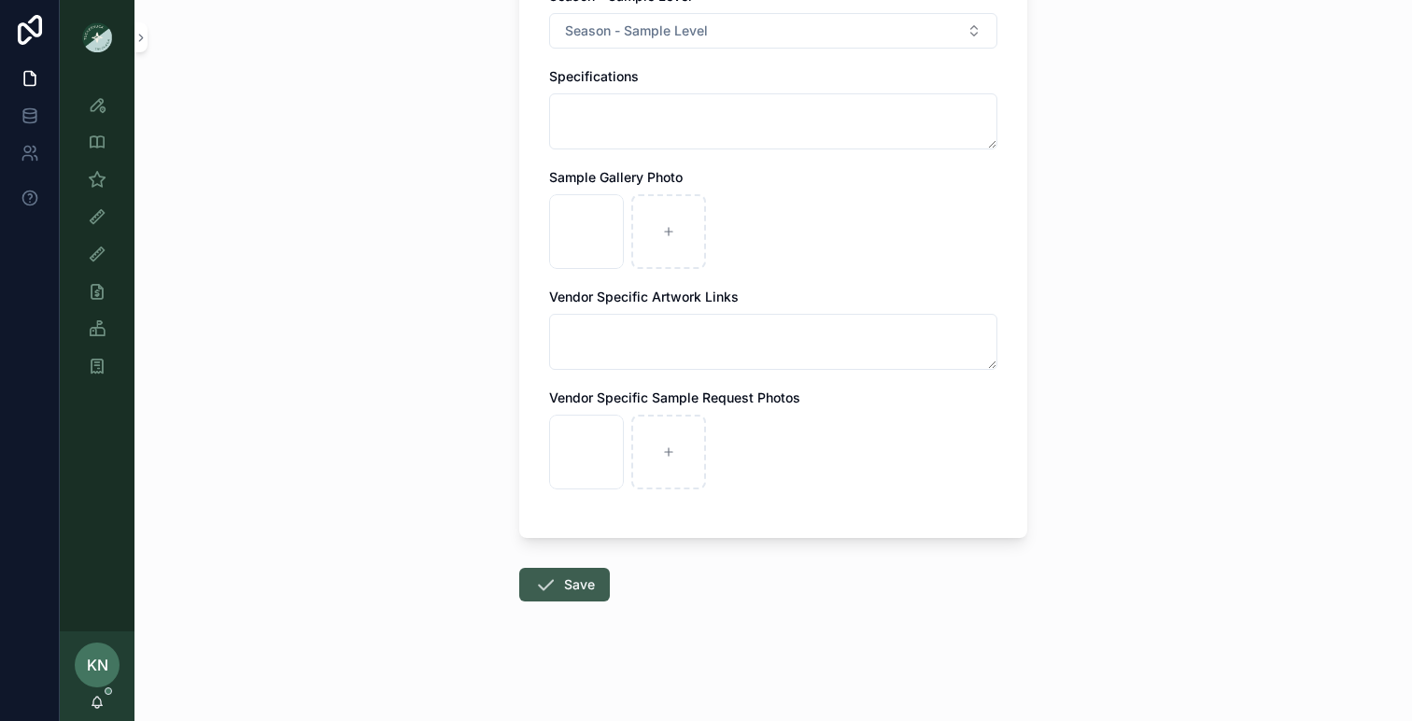
click at [585, 588] on button "Save" at bounding box center [564, 585] width 91 height 34
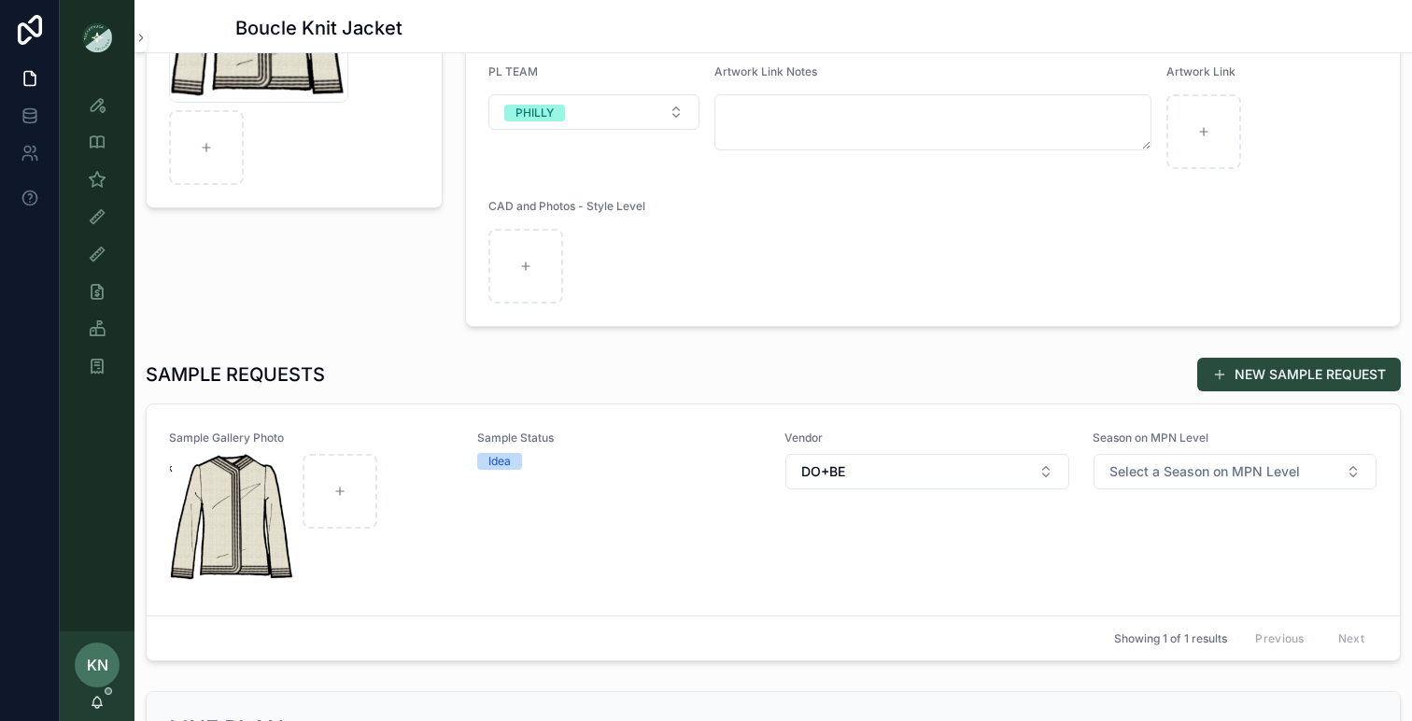
scroll to position [248, 0]
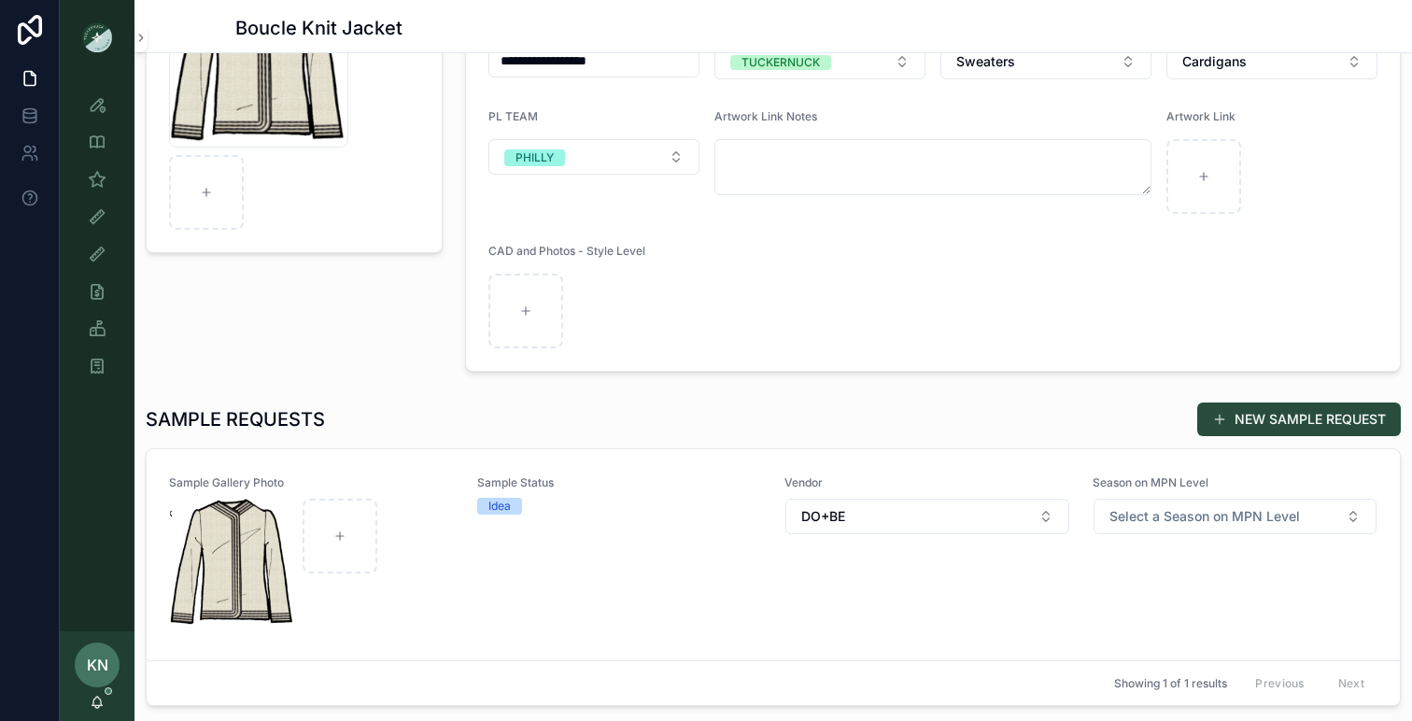
click at [585, 588] on div "Sample Status Idea" at bounding box center [620, 554] width 286 height 159
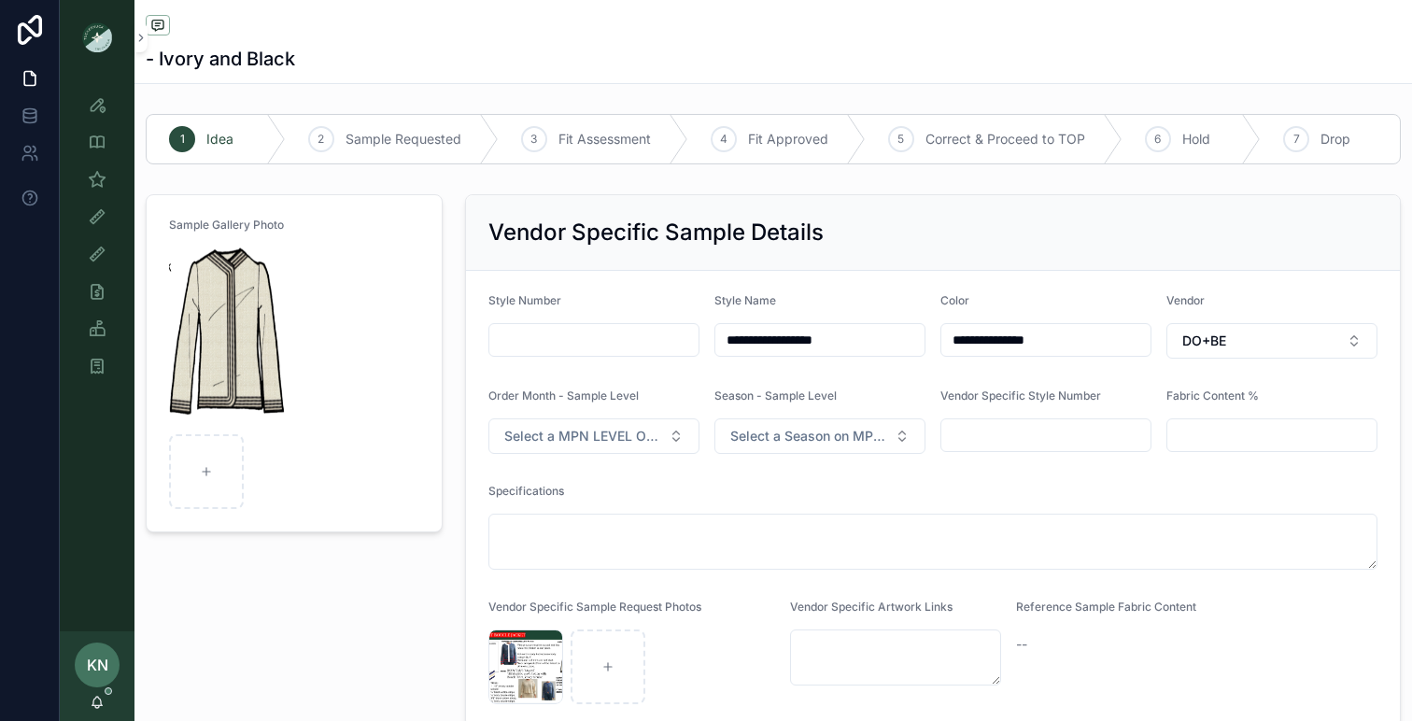
click at [435, 591] on div "Sample Gallery Photo" at bounding box center [294, 461] width 319 height 548
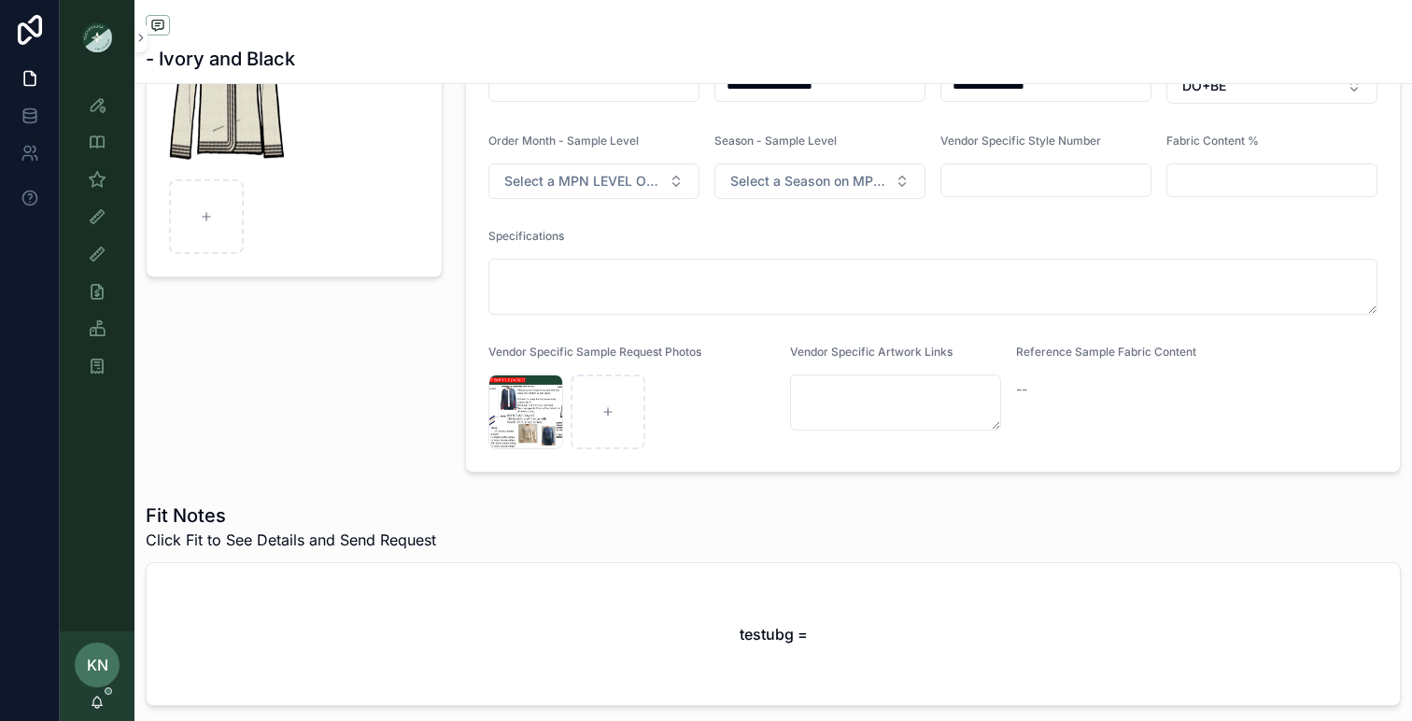
scroll to position [262, 0]
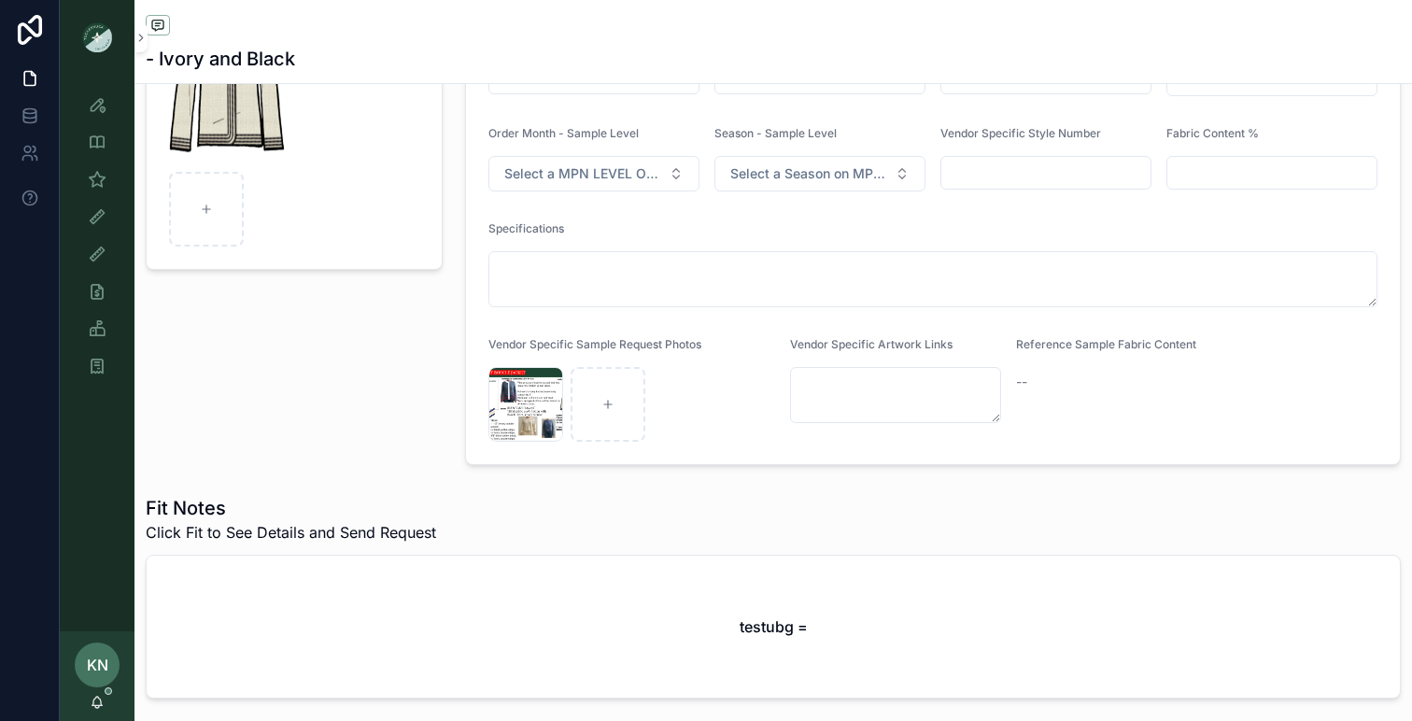
click at [610, 526] on div "Fit Notes Click Fit to See Details and Send Request" at bounding box center [773, 519] width 1255 height 49
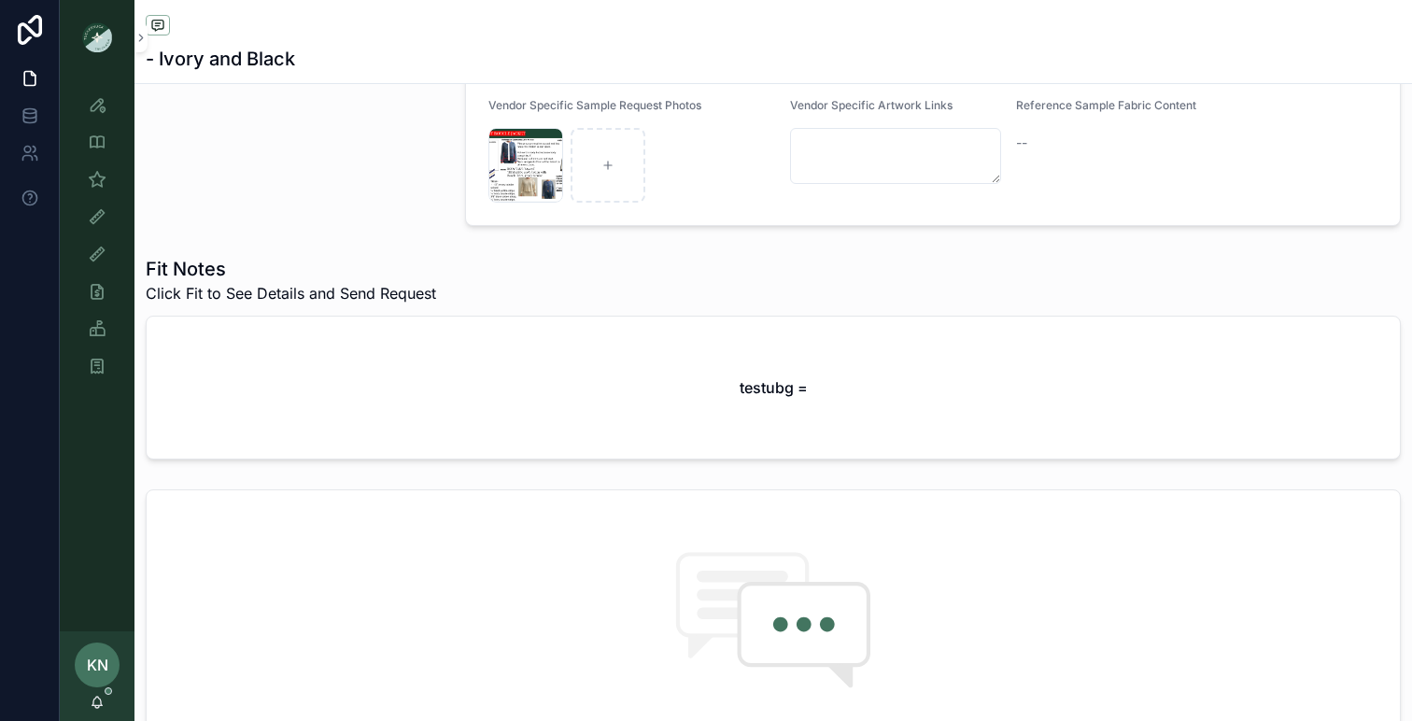
scroll to position [0, 0]
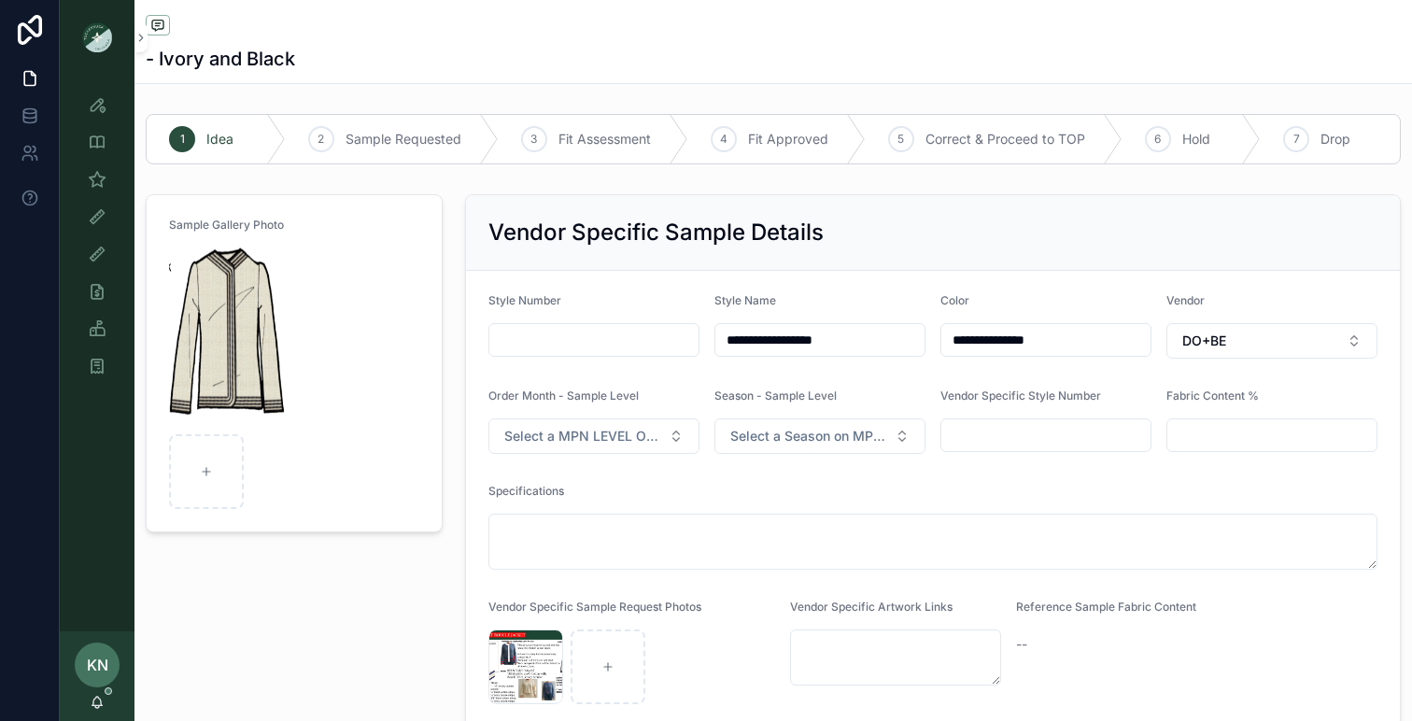
click at [409, 593] on div "Sample Gallery Photo" at bounding box center [294, 461] width 319 height 548
click at [365, 133] on span "Sample Requested" at bounding box center [404, 139] width 116 height 19
click at [320, 145] on icon "scrollable content" at bounding box center [321, 139] width 15 height 15
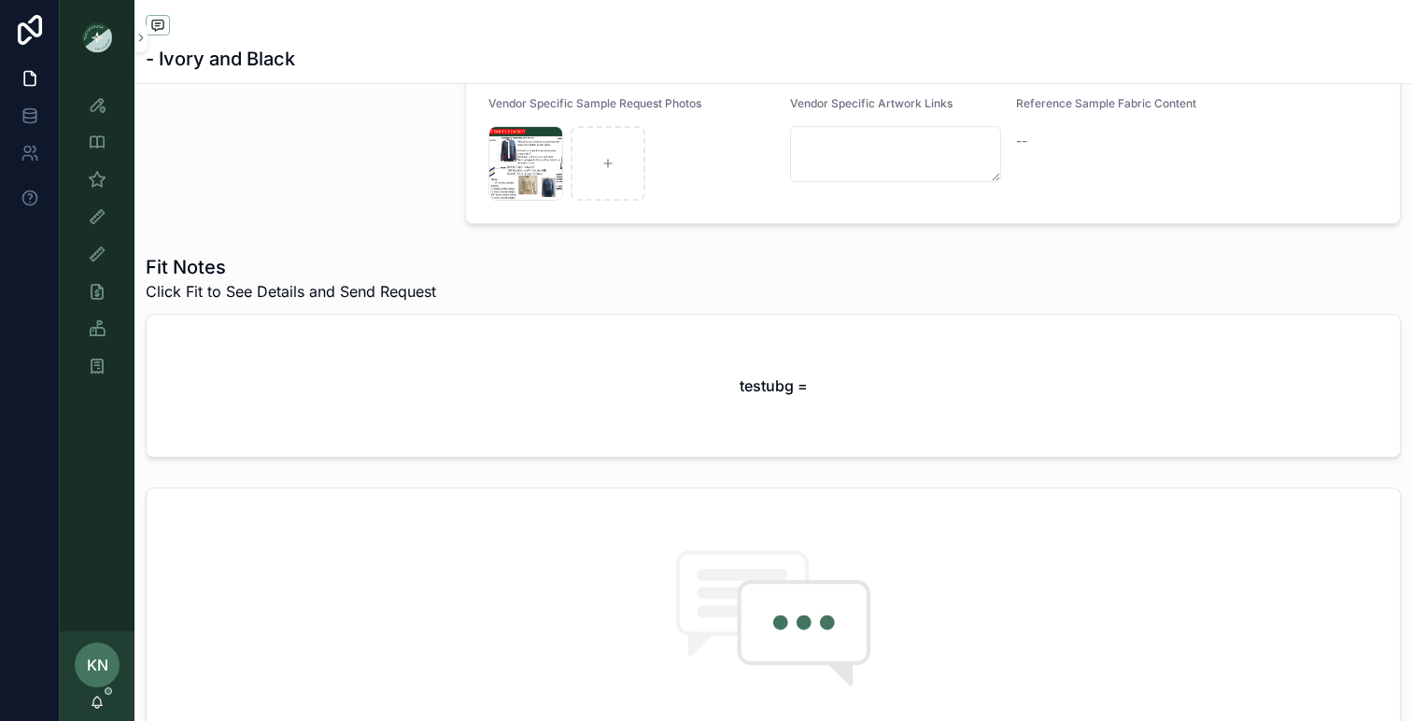
click at [392, 275] on h1 "Fit Notes" at bounding box center [291, 267] width 290 height 26
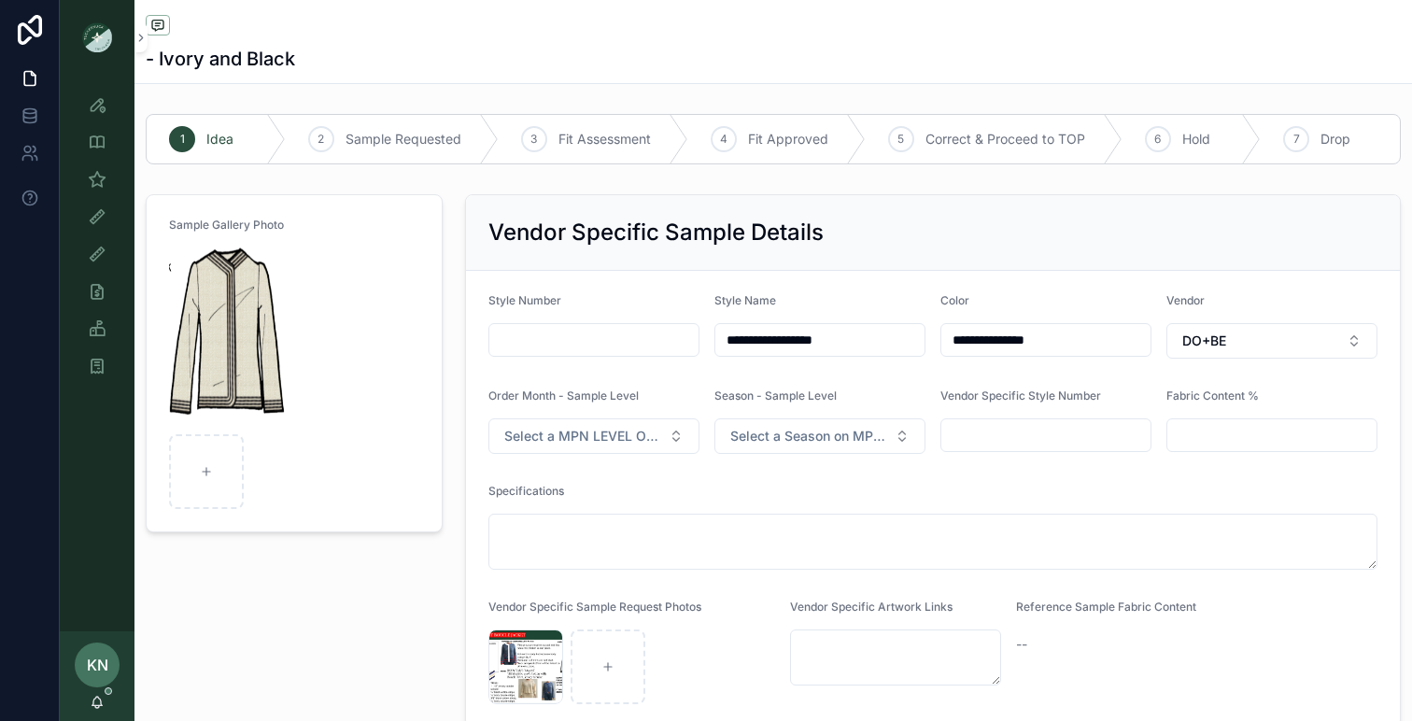
click at [533, 328] on input "scrollable content" at bounding box center [593, 340] width 209 height 26
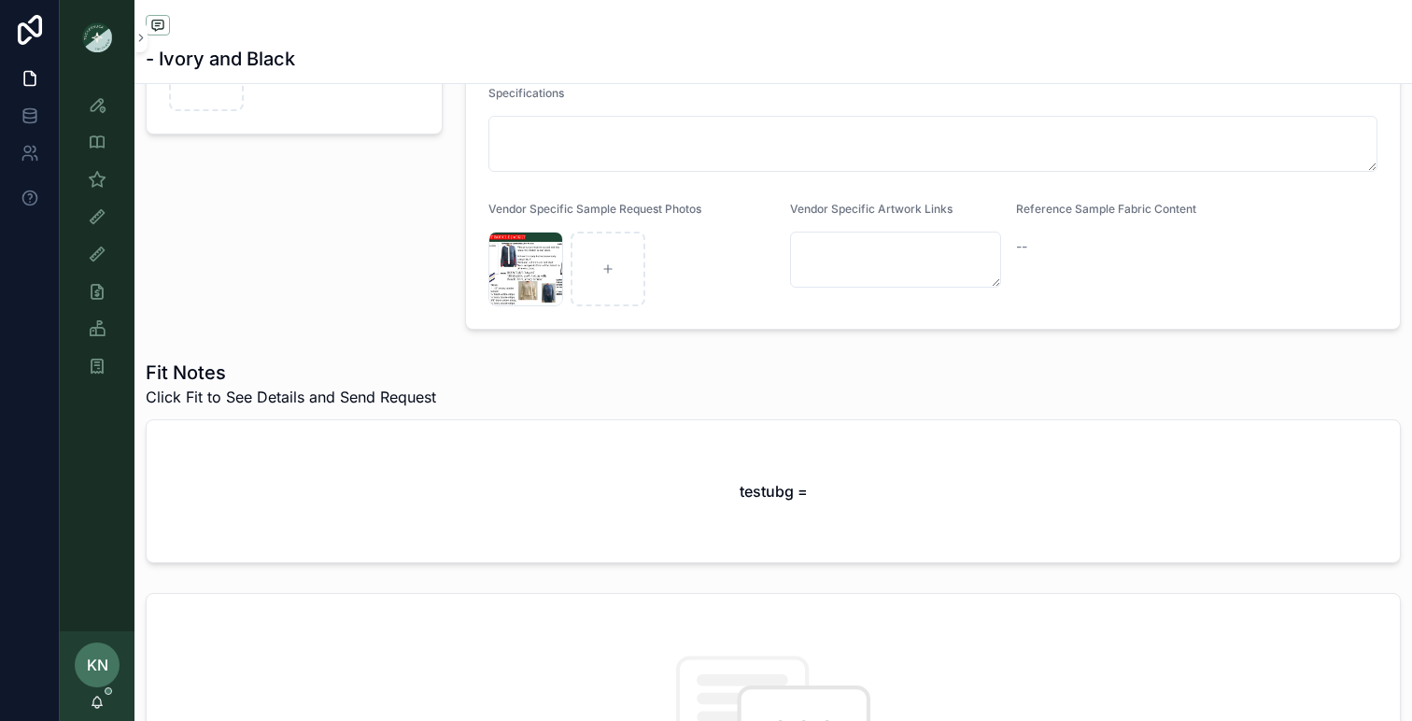
scroll to position [428, 0]
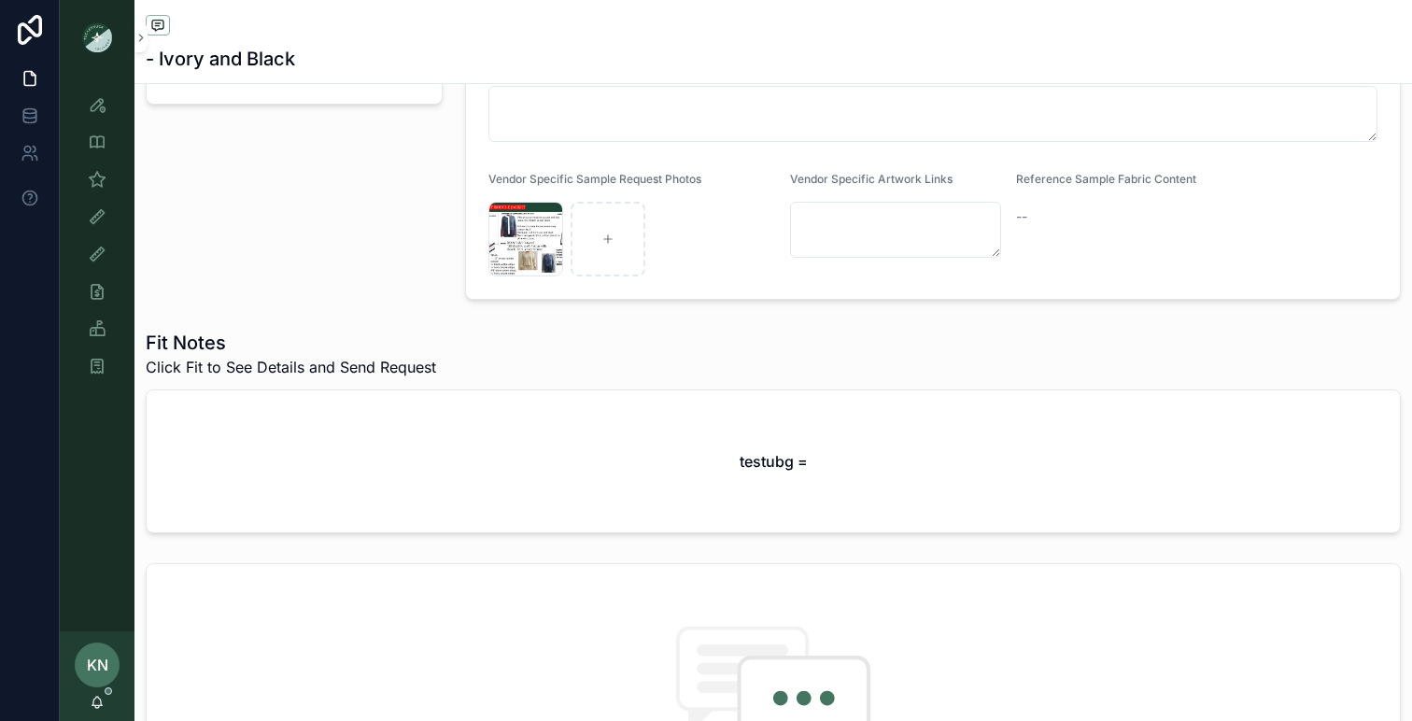
click at [679, 328] on div "Fit Notes Click Fit to See Details and Send Request testubg =" at bounding box center [774, 431] width 1278 height 219
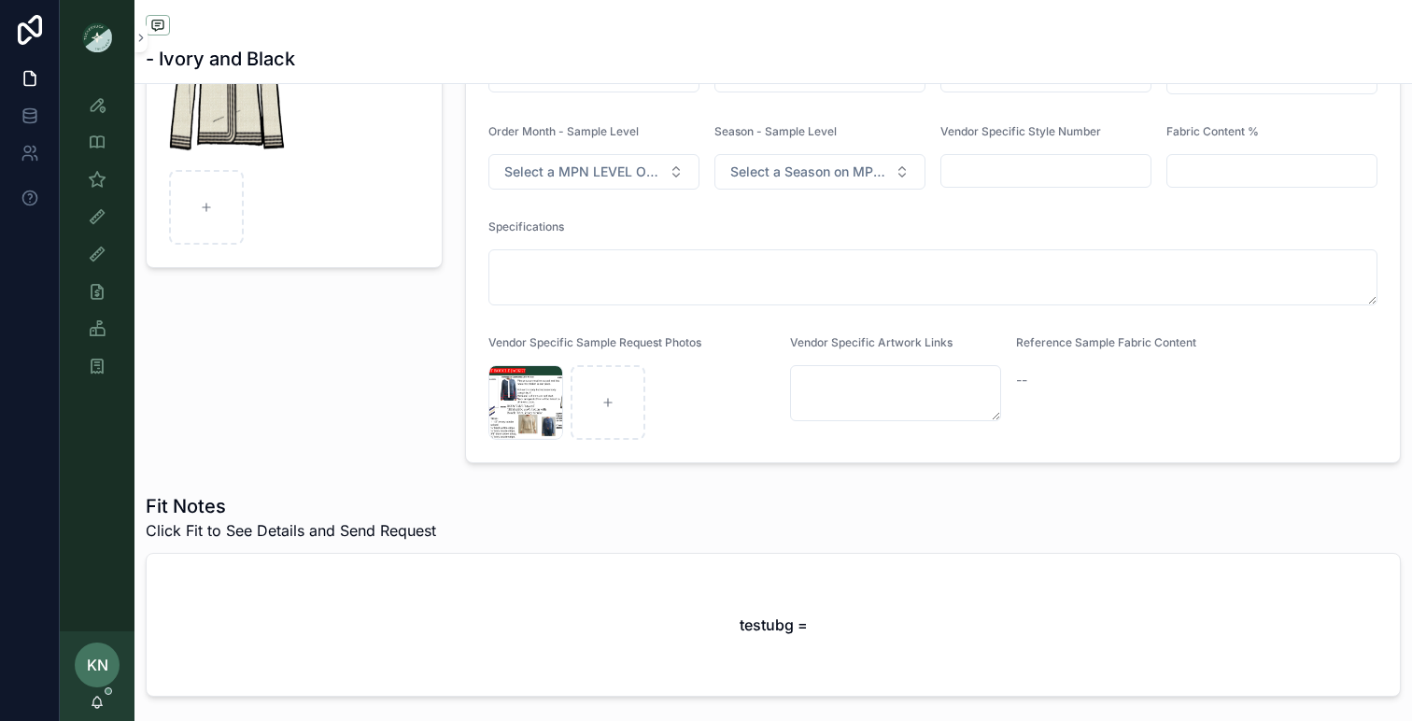
scroll to position [0, 0]
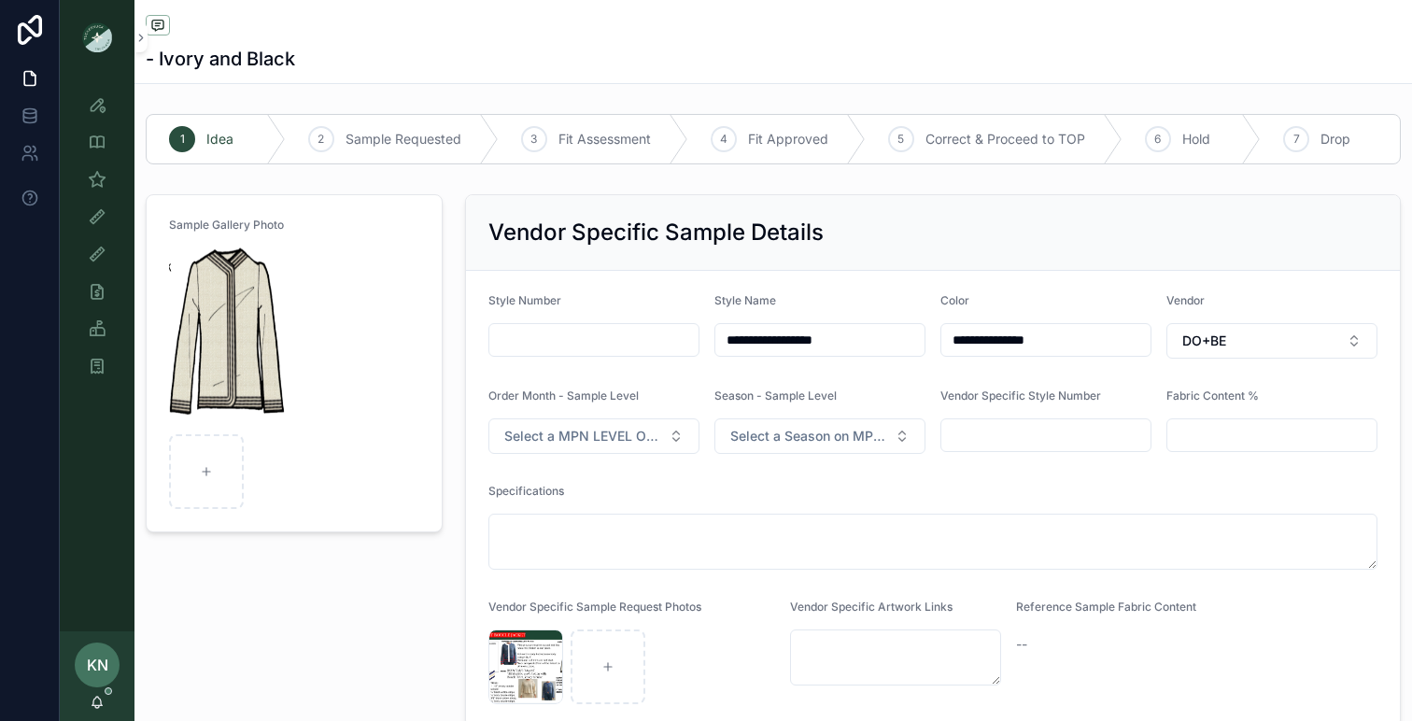
click at [637, 220] on h2 "Vendor Specific Sample Details" at bounding box center [656, 233] width 335 height 30
click at [332, 262] on form "Sample Gallery Photo" at bounding box center [294, 363] width 295 height 336
click at [230, 332] on img "scrollable content" at bounding box center [228, 337] width 118 height 179
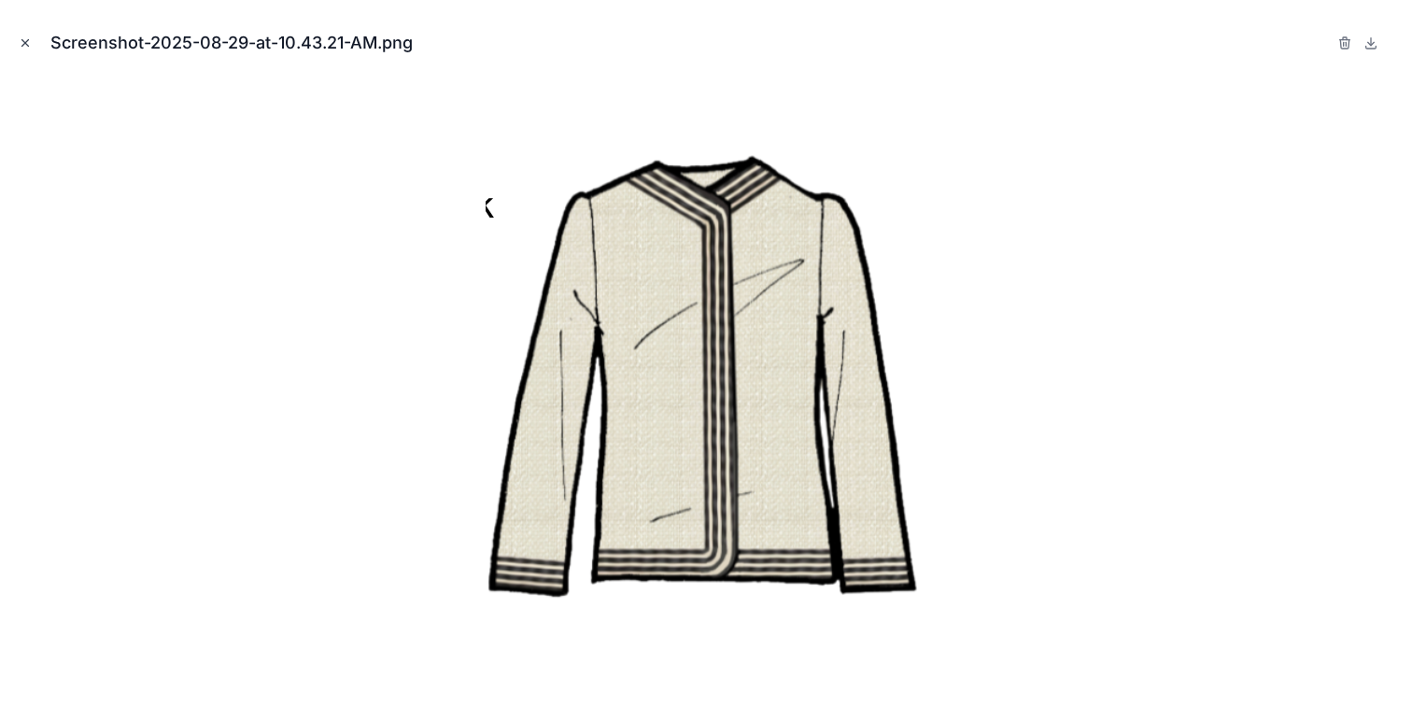
click at [27, 42] on icon "Close modal" at bounding box center [25, 42] width 13 height 13
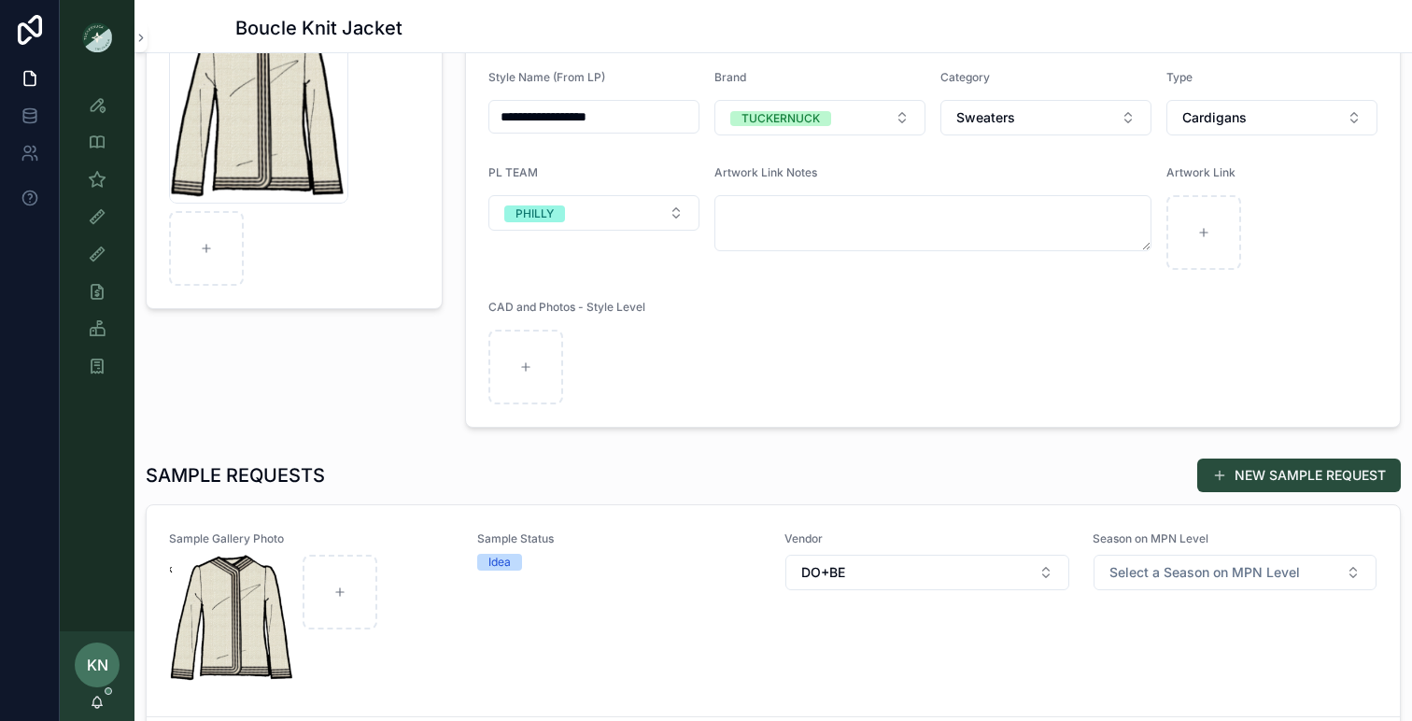
scroll to position [216, 0]
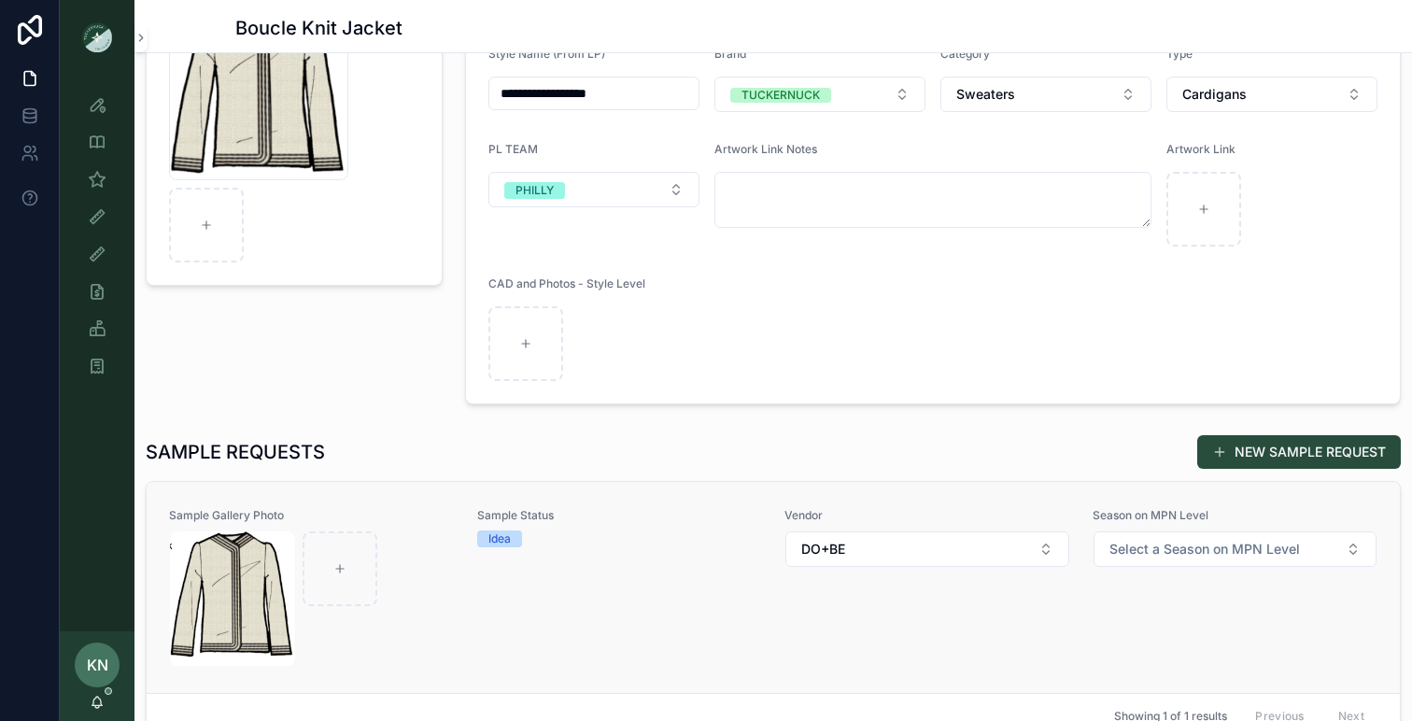
click at [585, 585] on div "Sample Status Idea" at bounding box center [620, 587] width 286 height 159
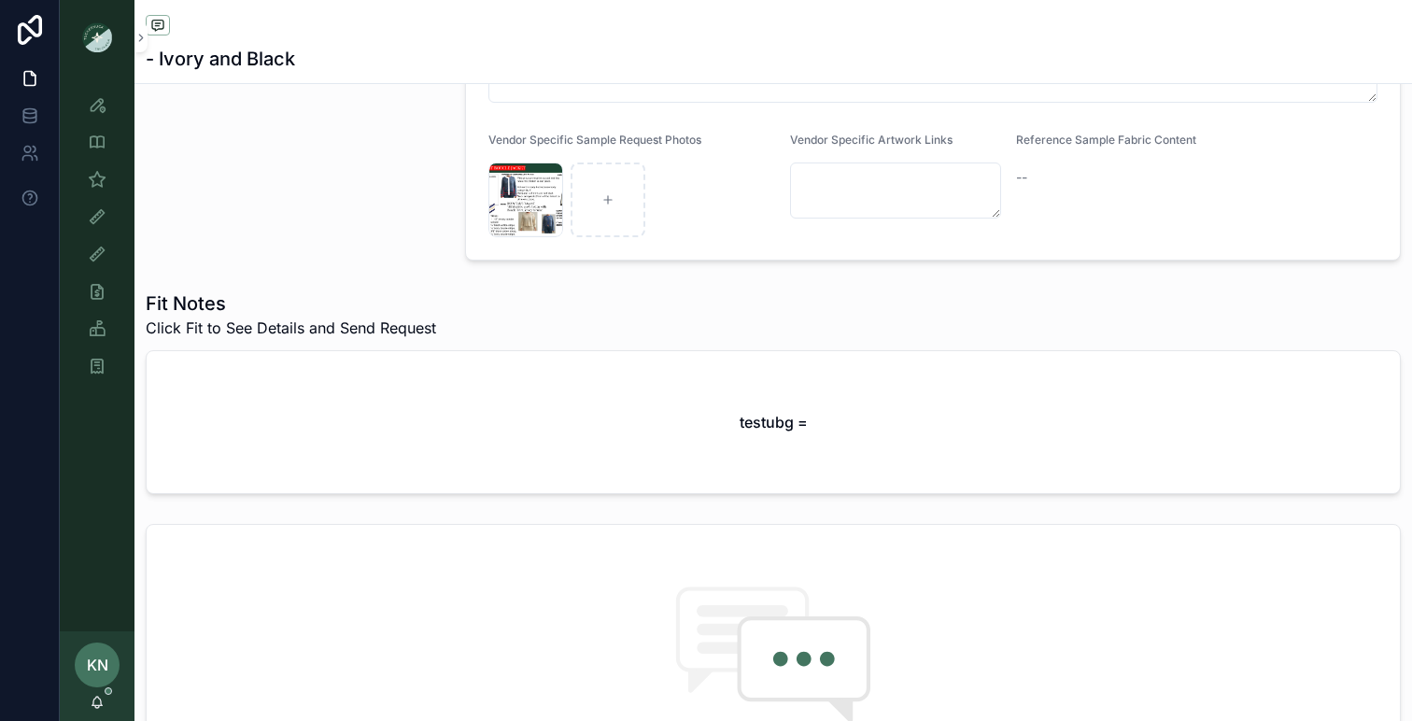
scroll to position [488, 0]
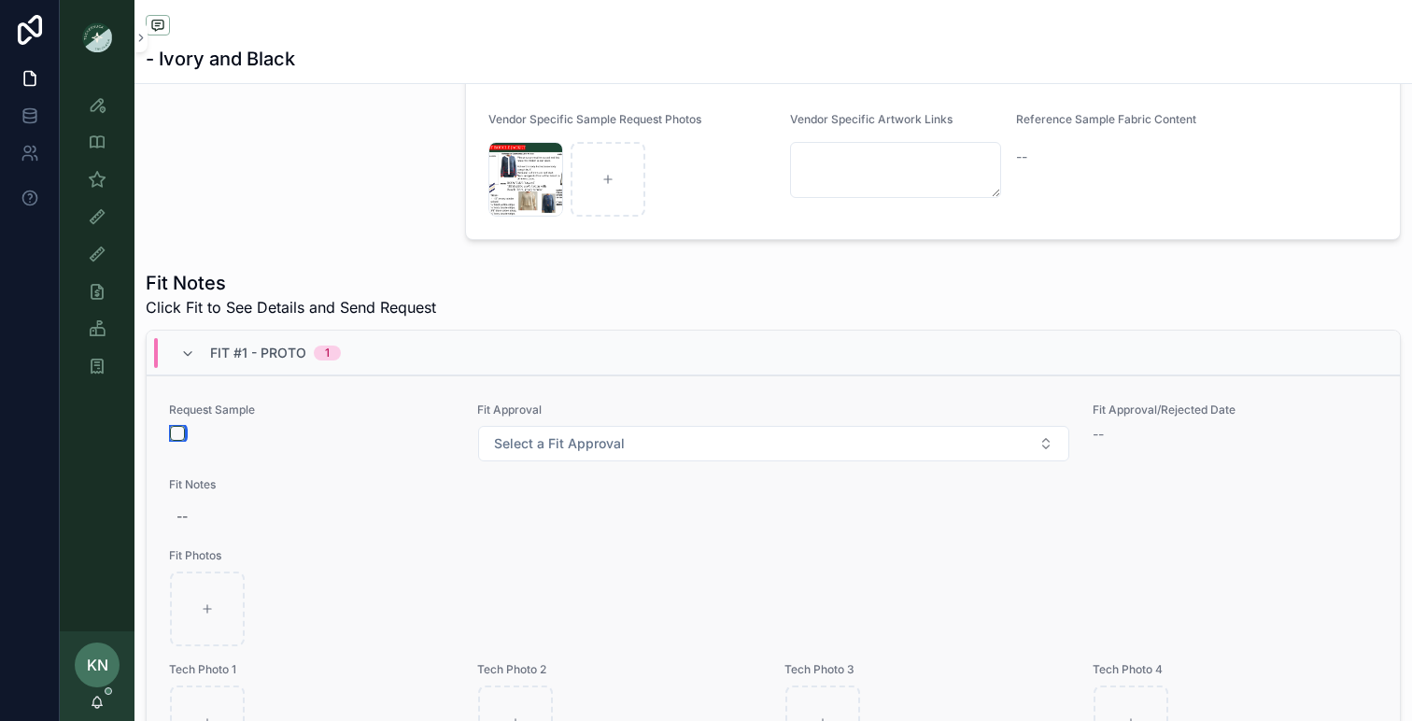
click at [180, 436] on button "scrollable content" at bounding box center [177, 433] width 15 height 15
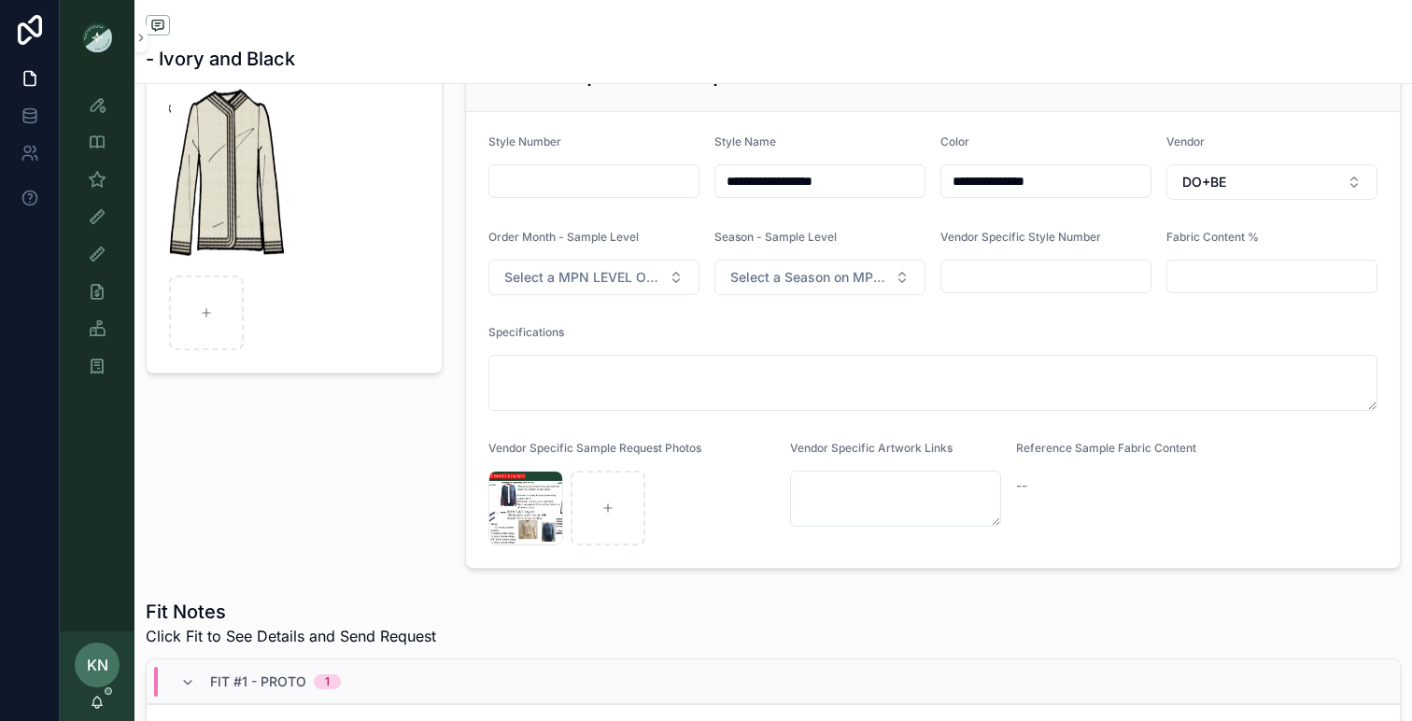
scroll to position [0, 0]
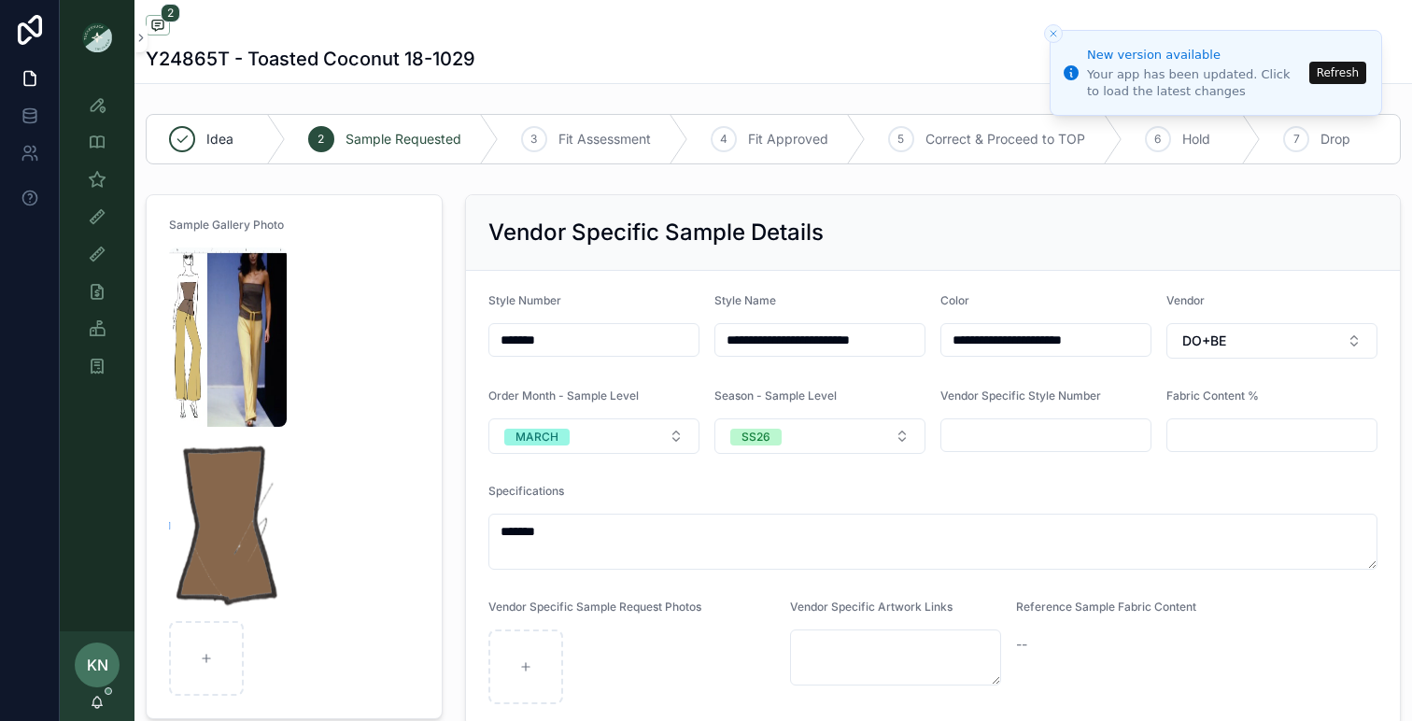
scroll to position [1101, 0]
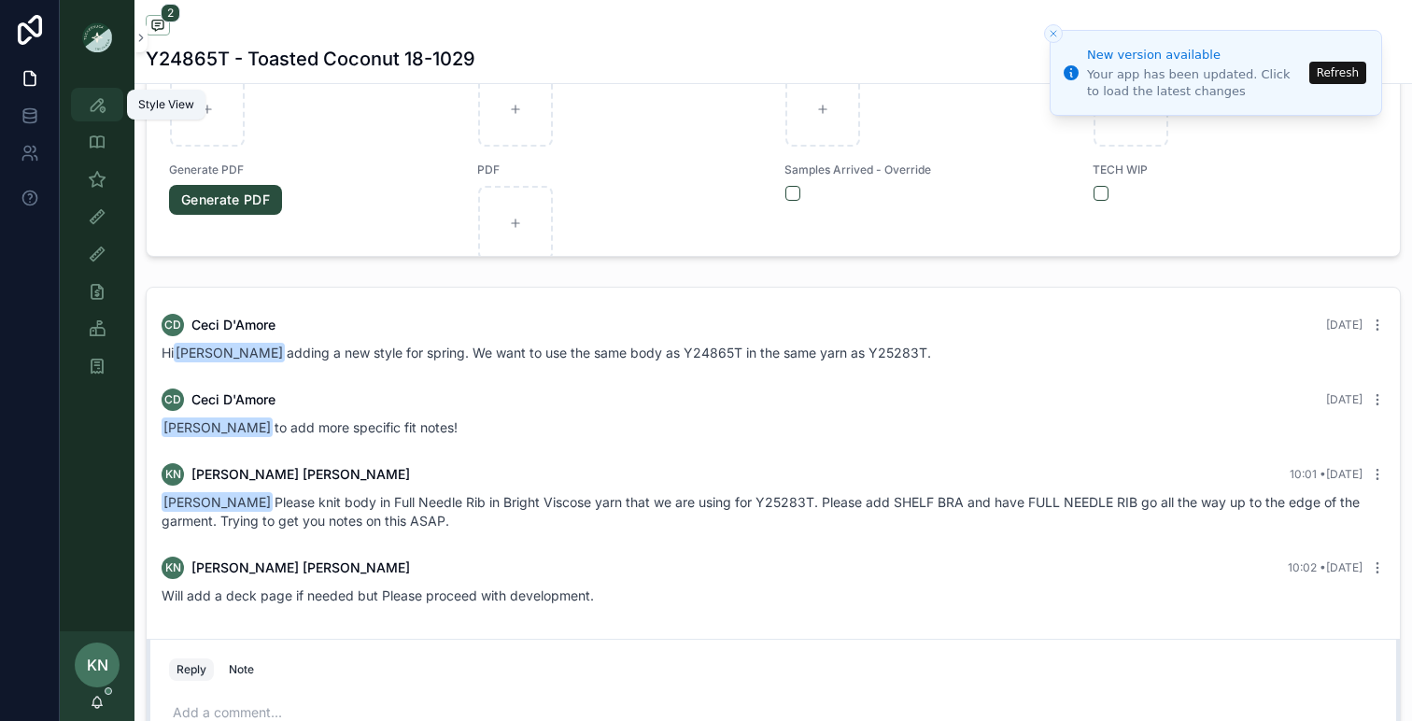
click at [104, 106] on icon "scrollable content" at bounding box center [97, 104] width 19 height 19
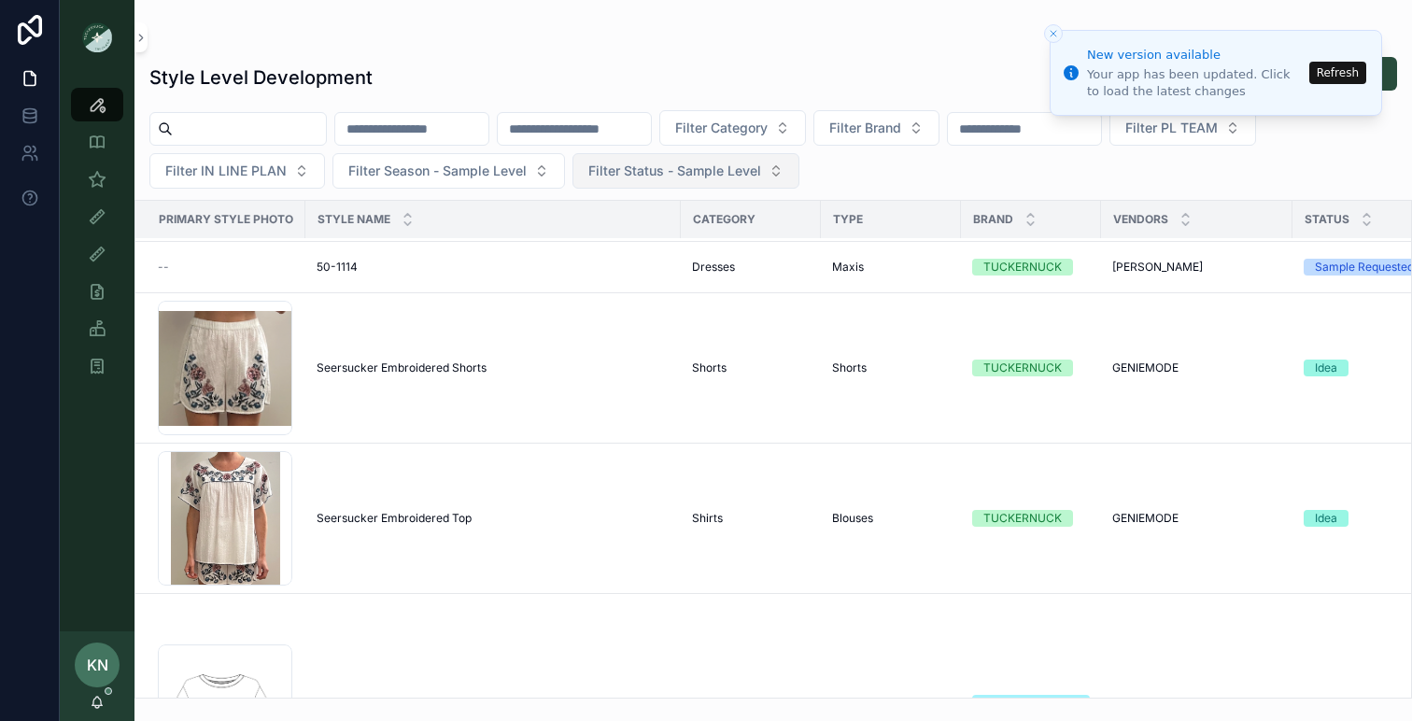
scroll to position [2866, 0]
click at [1218, 132] on span "Filter PL TEAM" at bounding box center [1172, 128] width 92 height 19
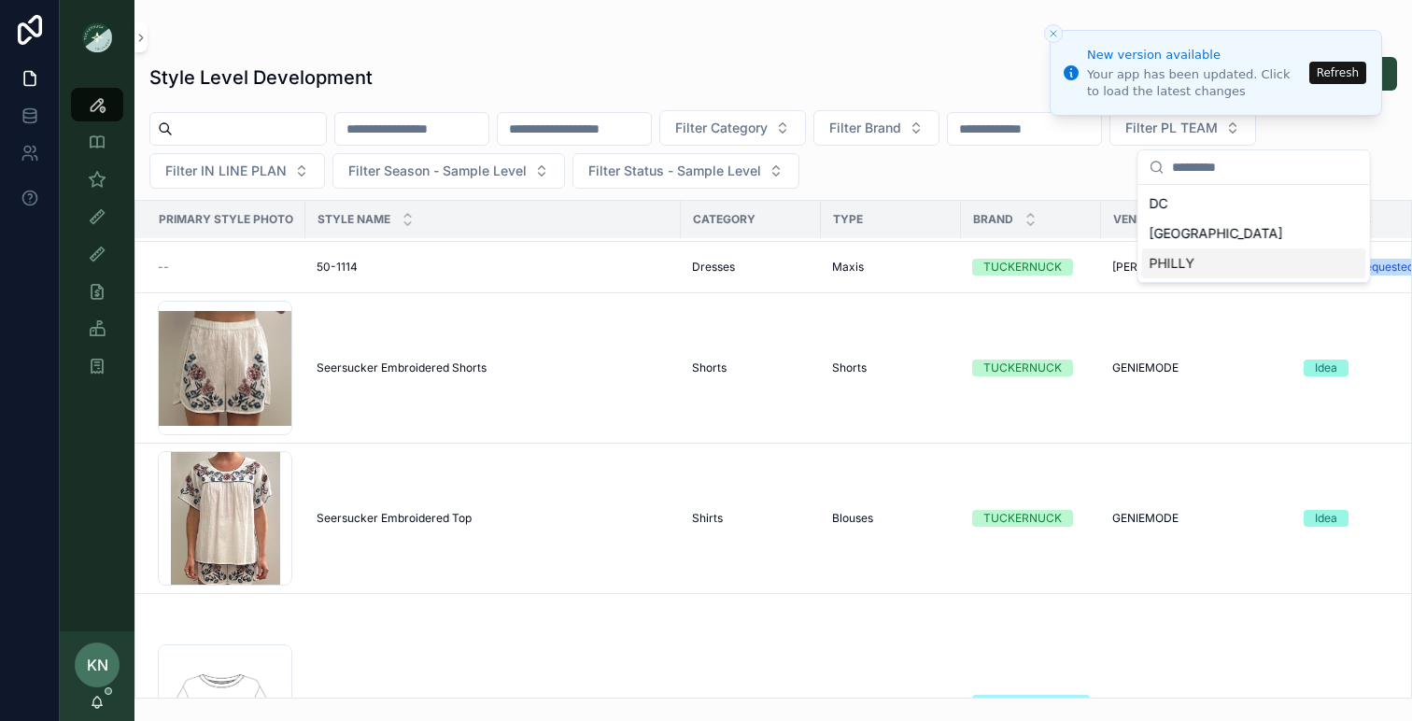
click at [1164, 267] on div "PHILLY" at bounding box center [1254, 263] width 224 height 30
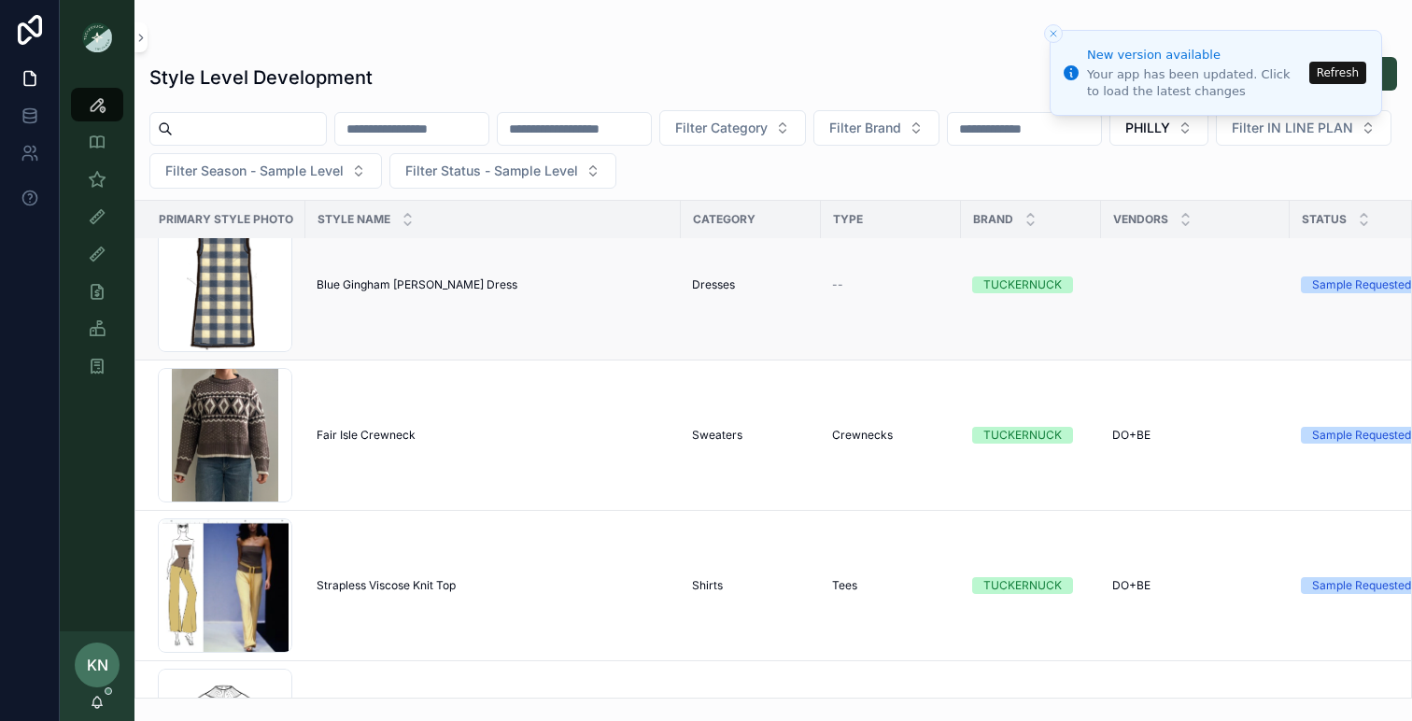
scroll to position [469, 0]
